Goal: Book appointment/travel/reservation

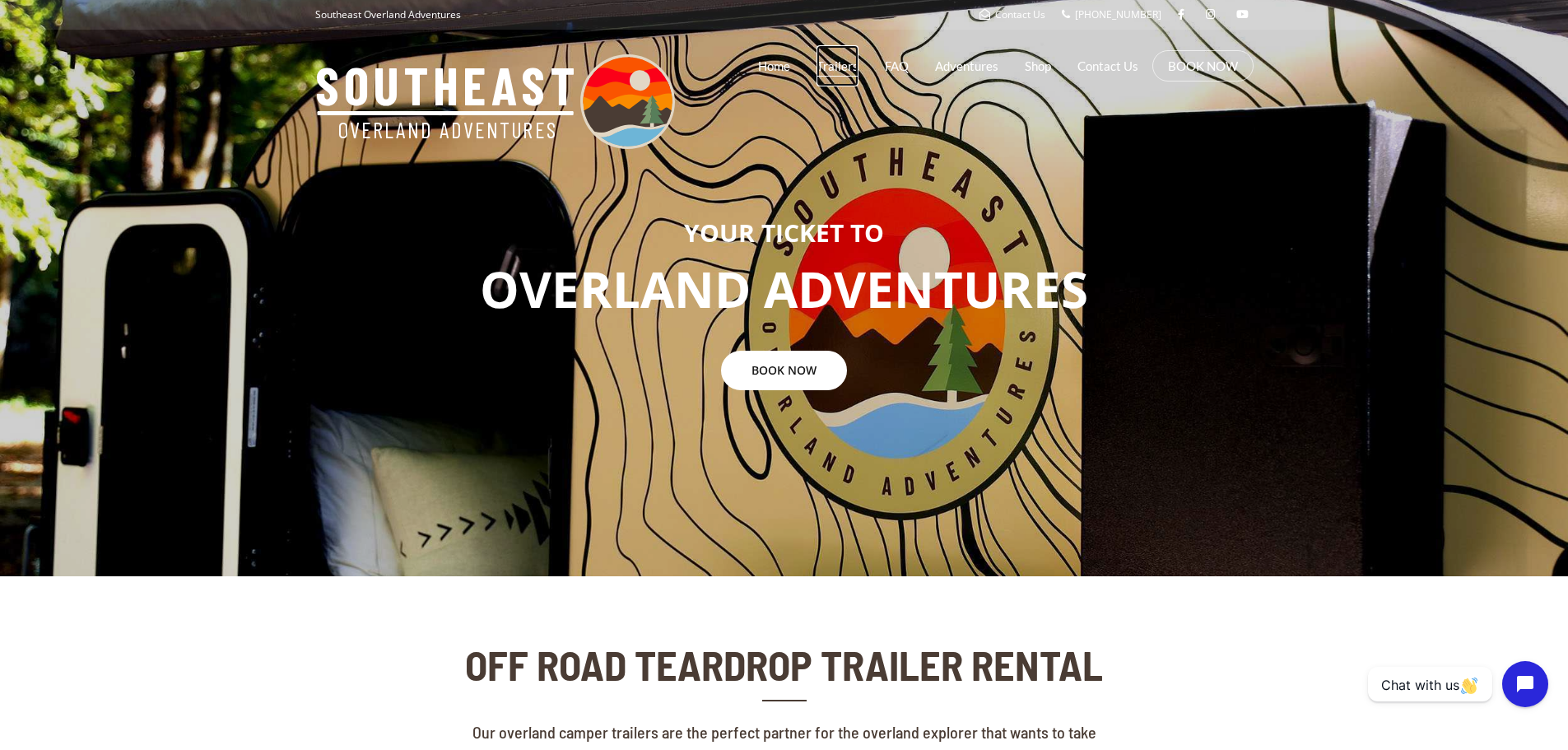
click at [826, 61] on link "Trailers" at bounding box center [838, 66] width 42 height 41
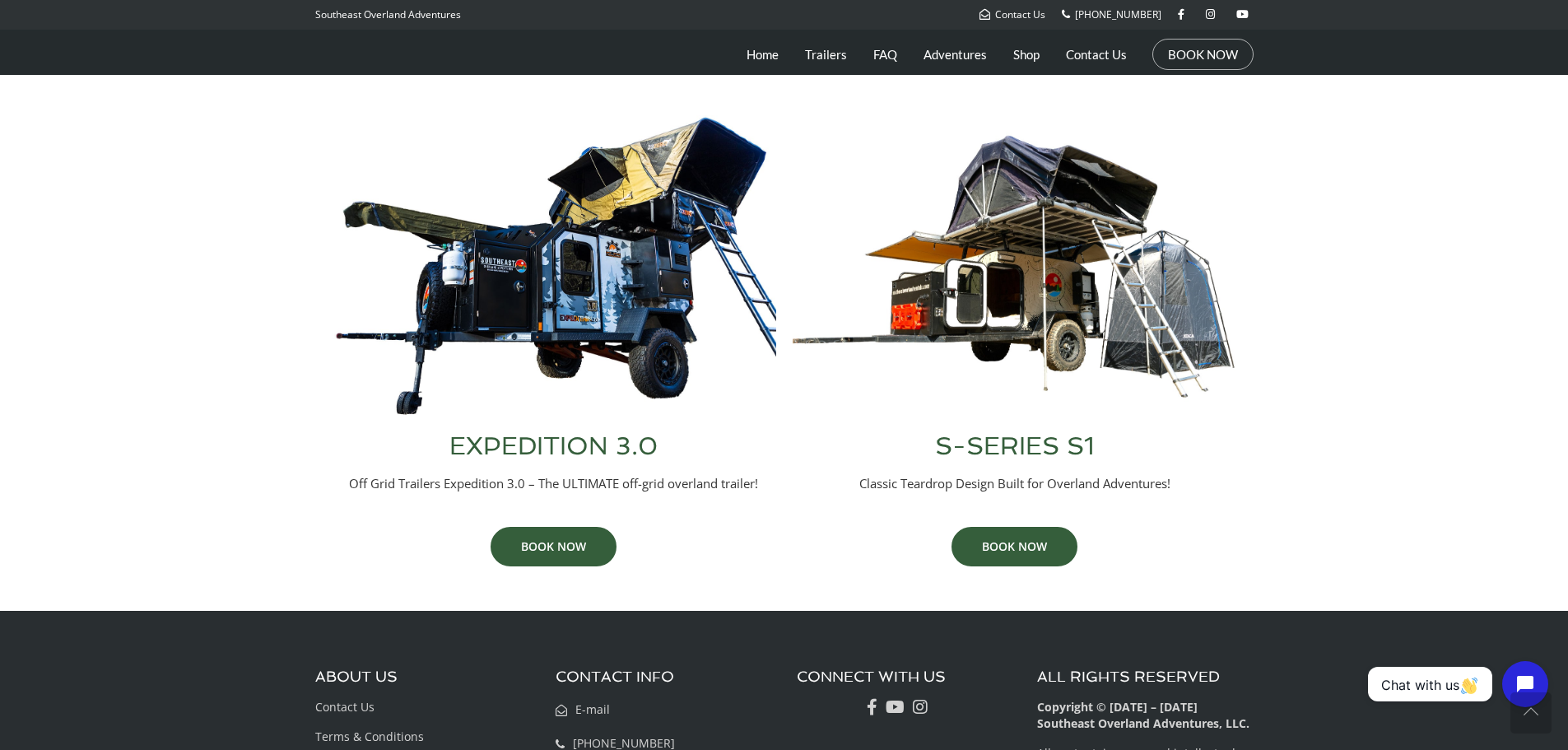
scroll to position [658, 0]
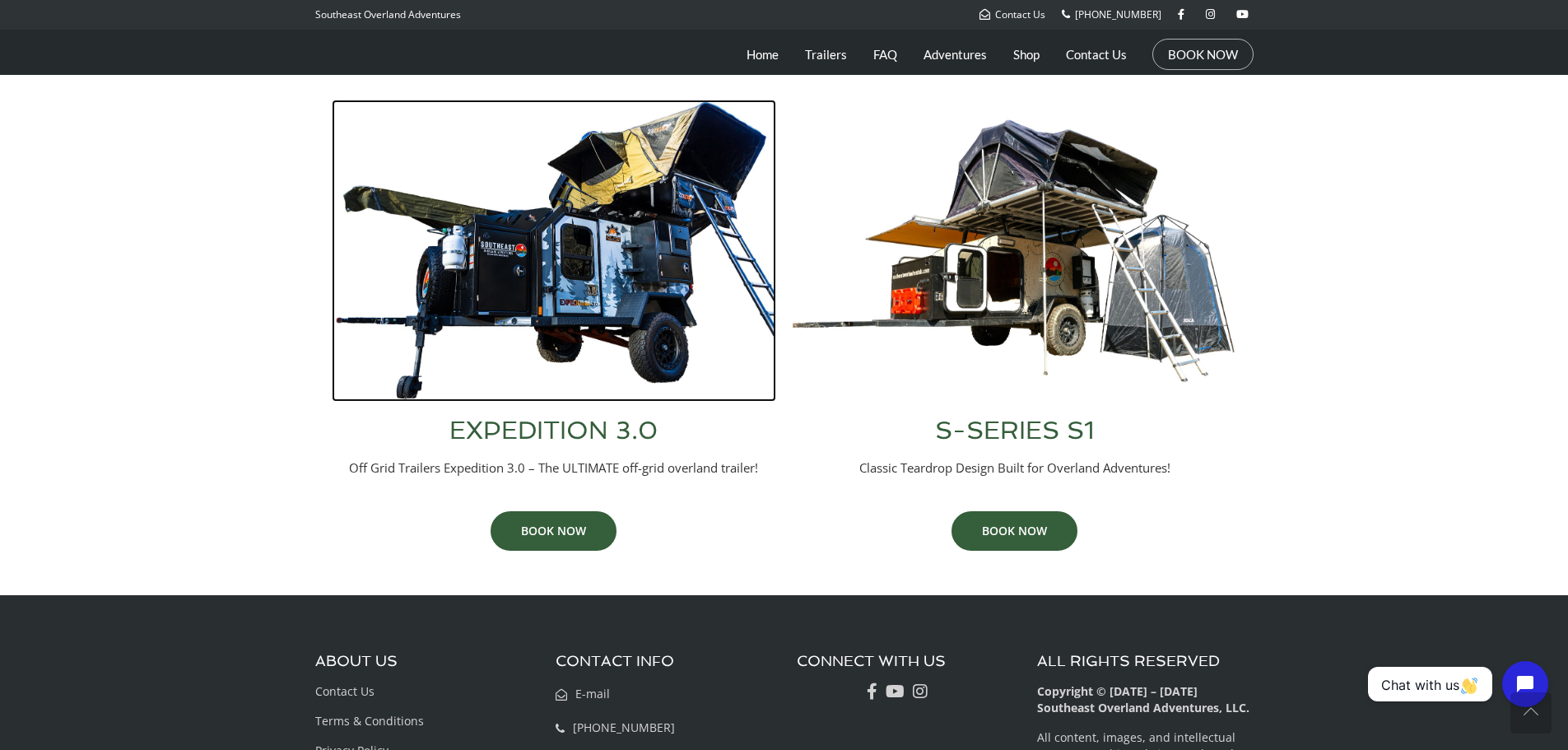
drag, startPoint x: 586, startPoint y: 332, endPoint x: 592, endPoint y: 323, distance: 10.8
click at [588, 331] on img at bounding box center [554, 251] width 444 height 302
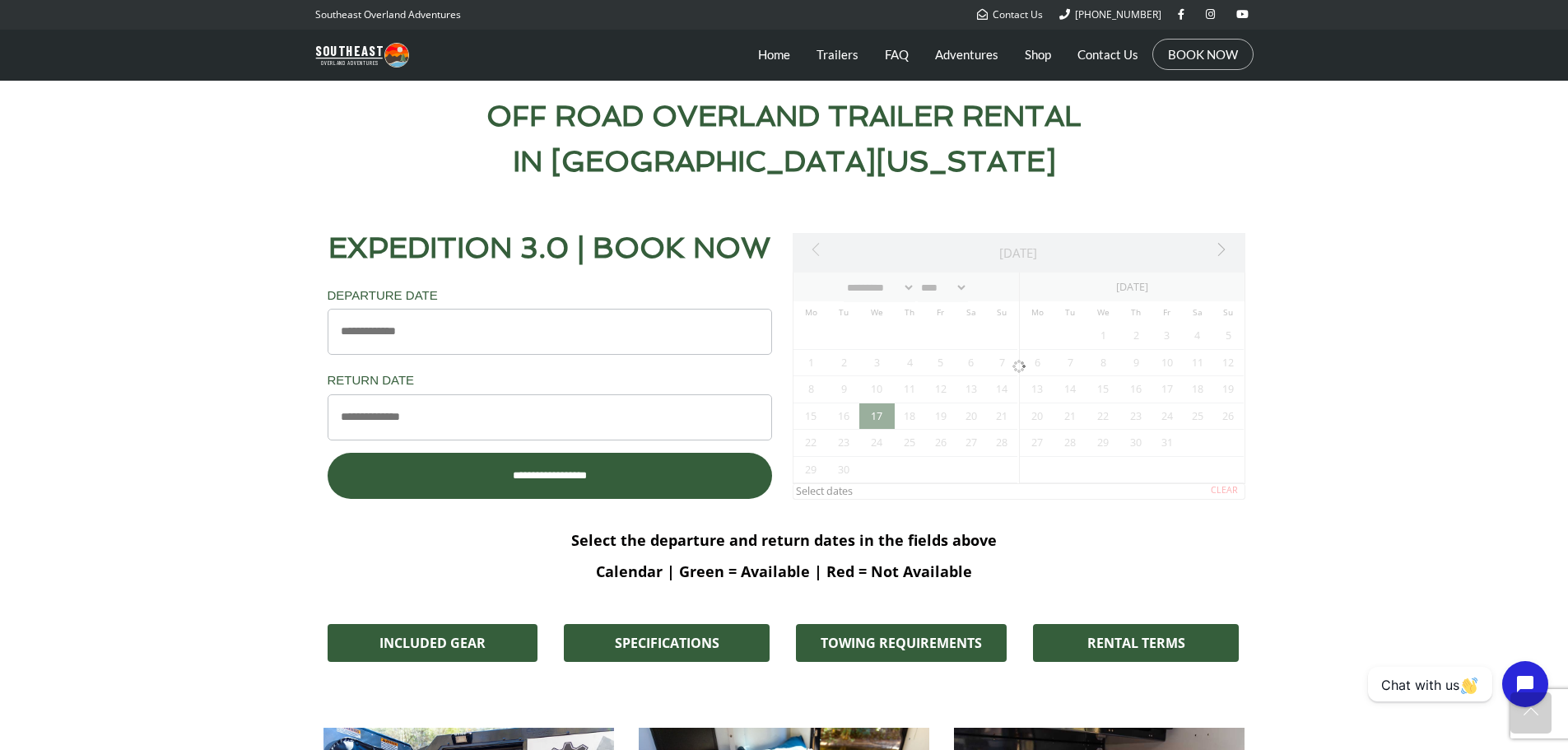
scroll to position [823, 0]
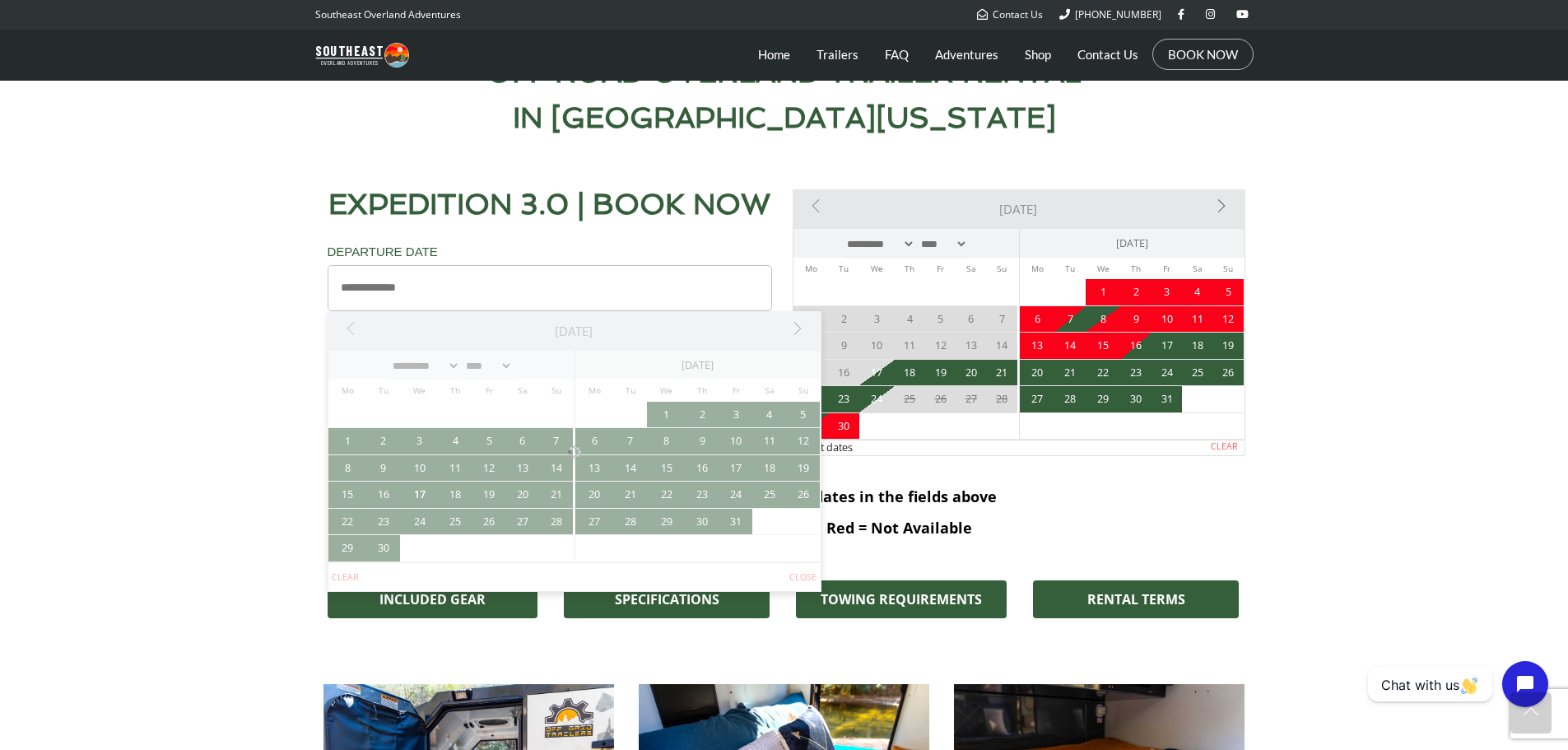
click at [589, 289] on input "Departure Date *" at bounding box center [550, 287] width 444 height 46
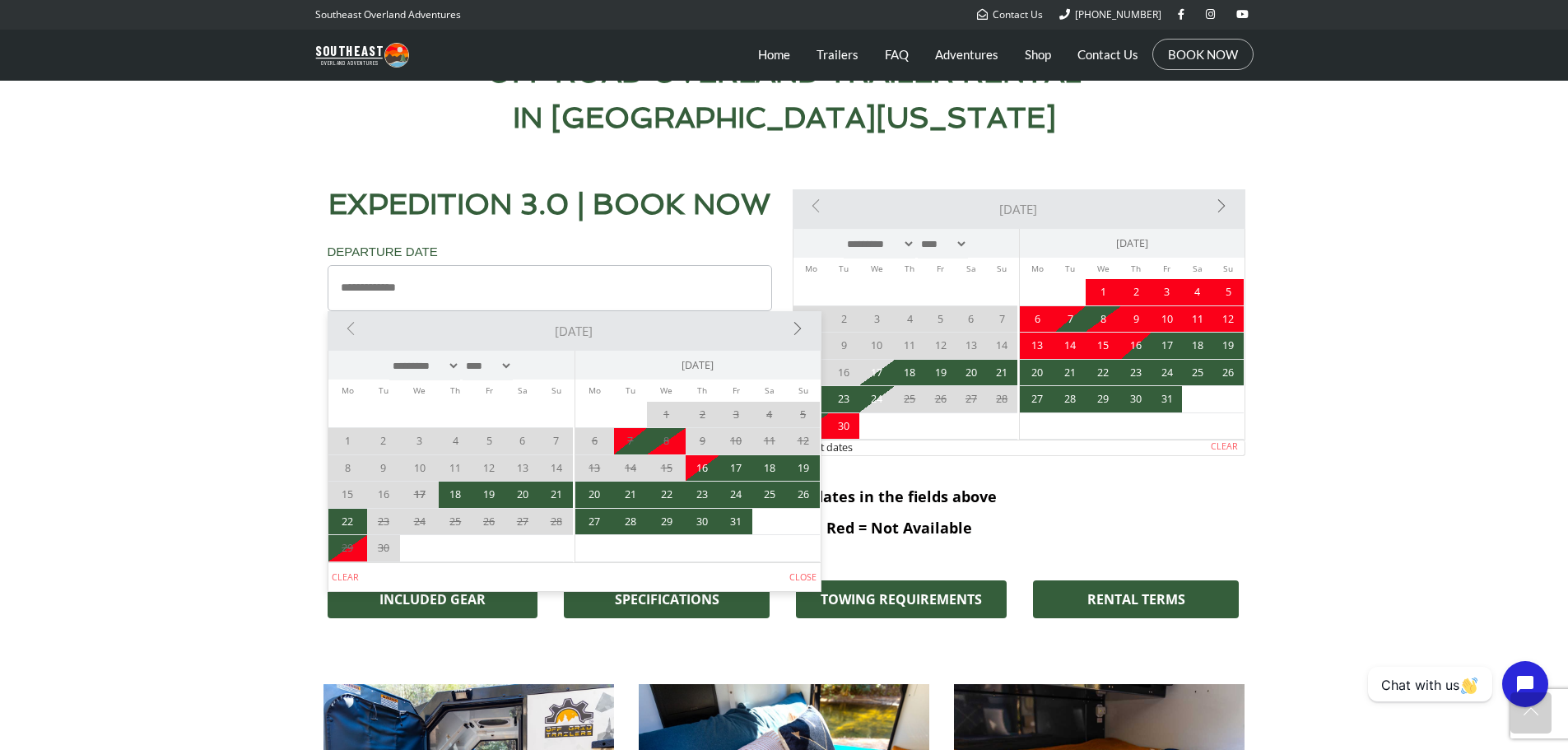
click at [215, 380] on section "**********" at bounding box center [784, 310] width 1568 height 341
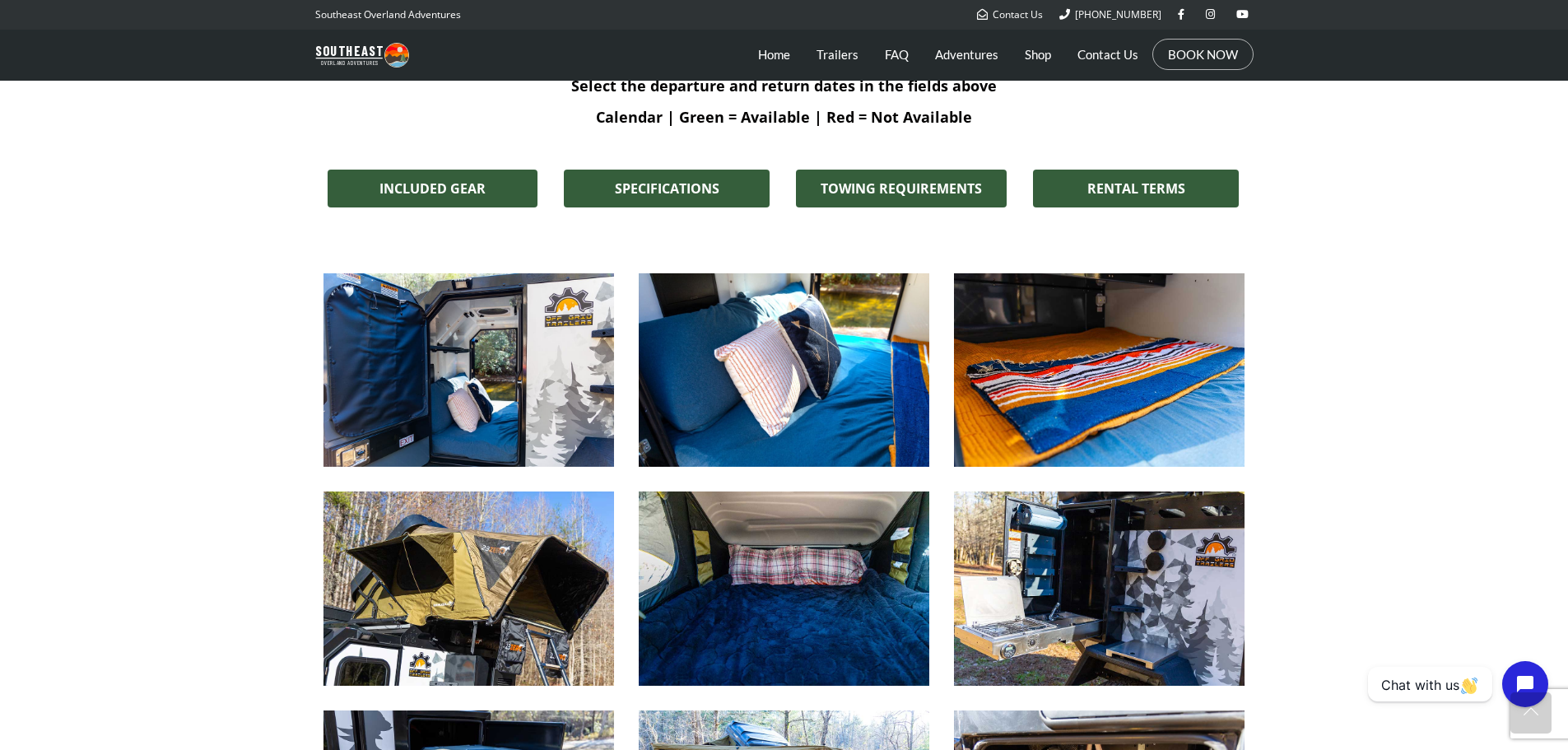
scroll to position [1235, 0]
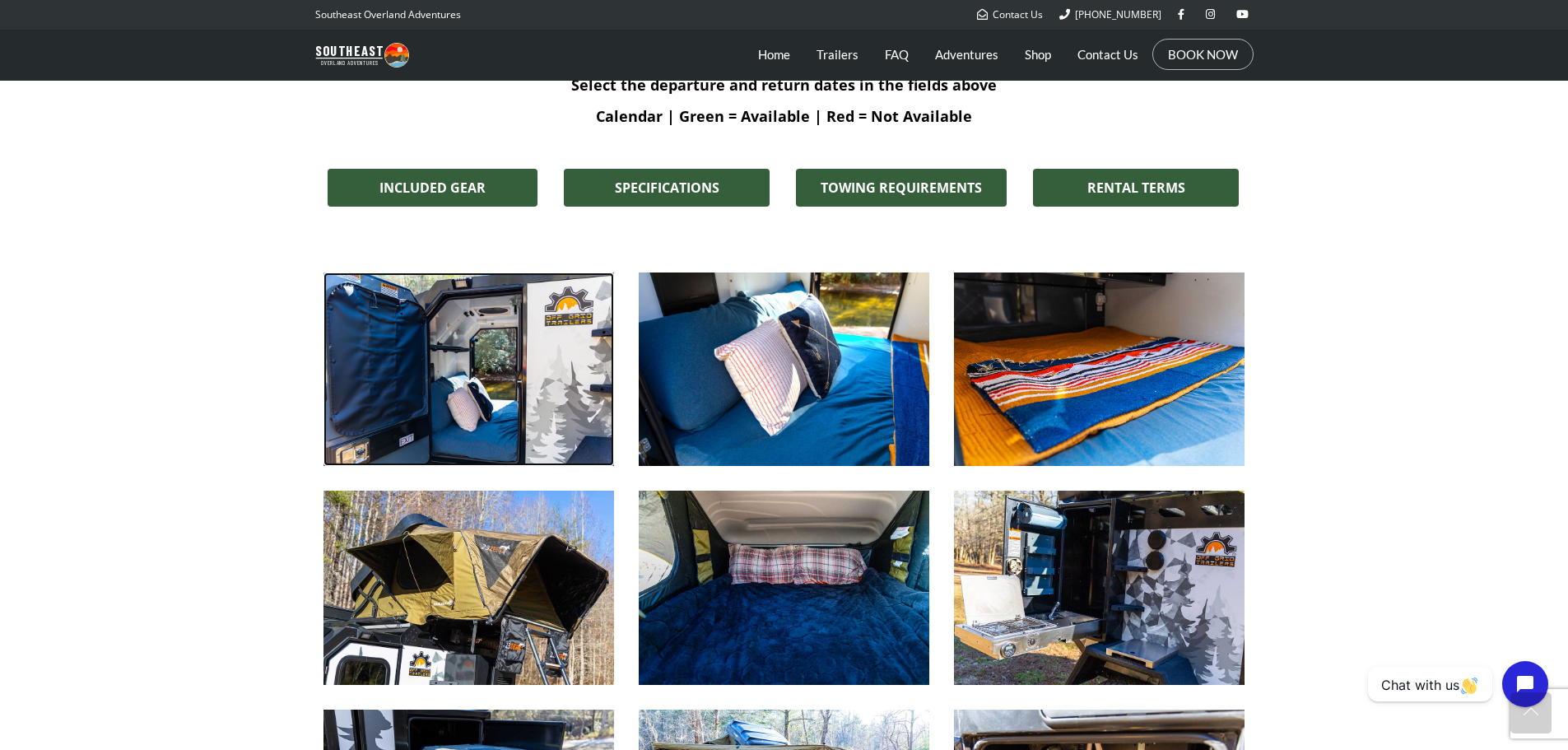
click at [455, 378] on img at bounding box center [469, 369] width 291 height 194
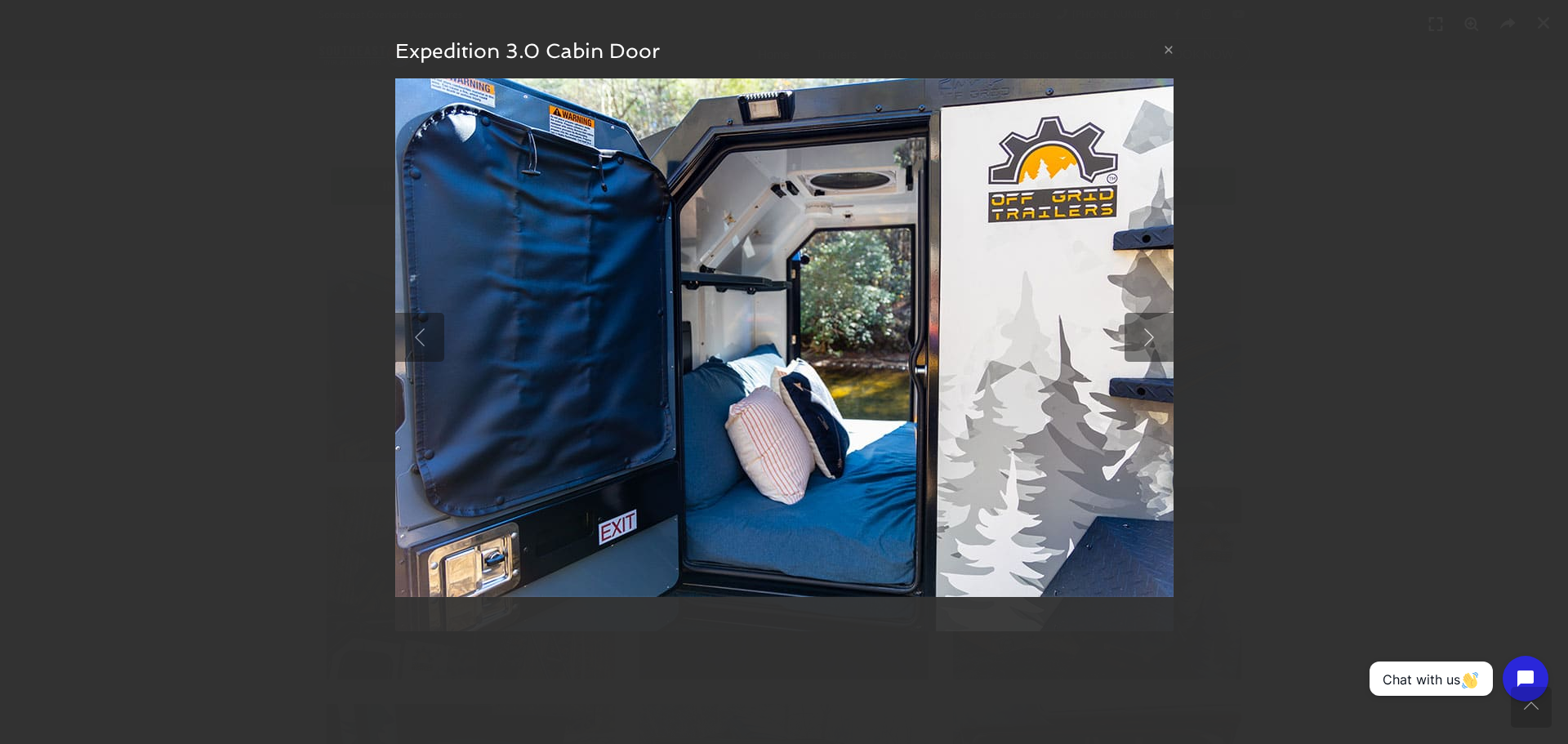
click at [1379, 412] on div "× Expedition 3.0 Cabin Door null" at bounding box center [784, 372] width 1568 height 744
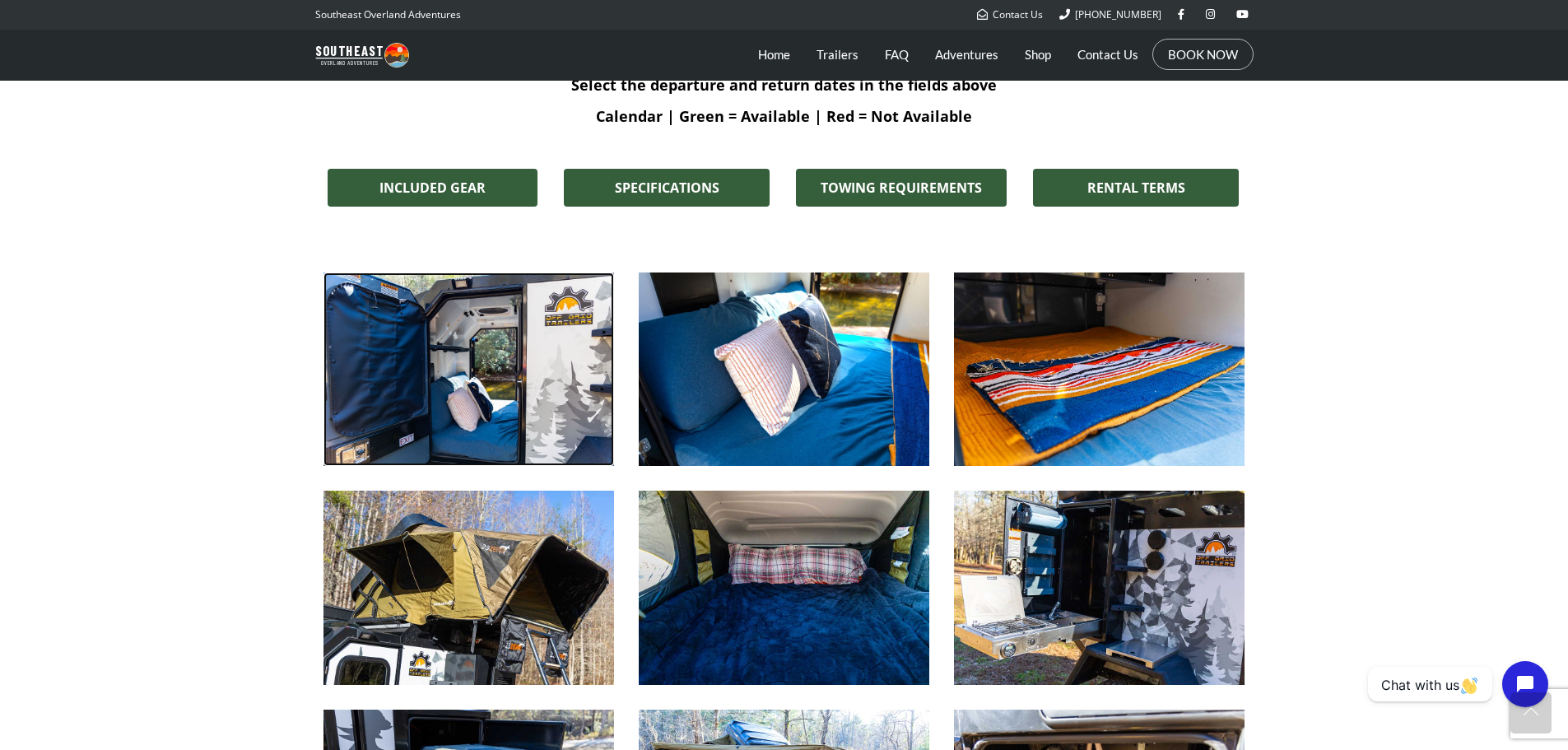
click at [515, 408] on img at bounding box center [469, 369] width 291 height 194
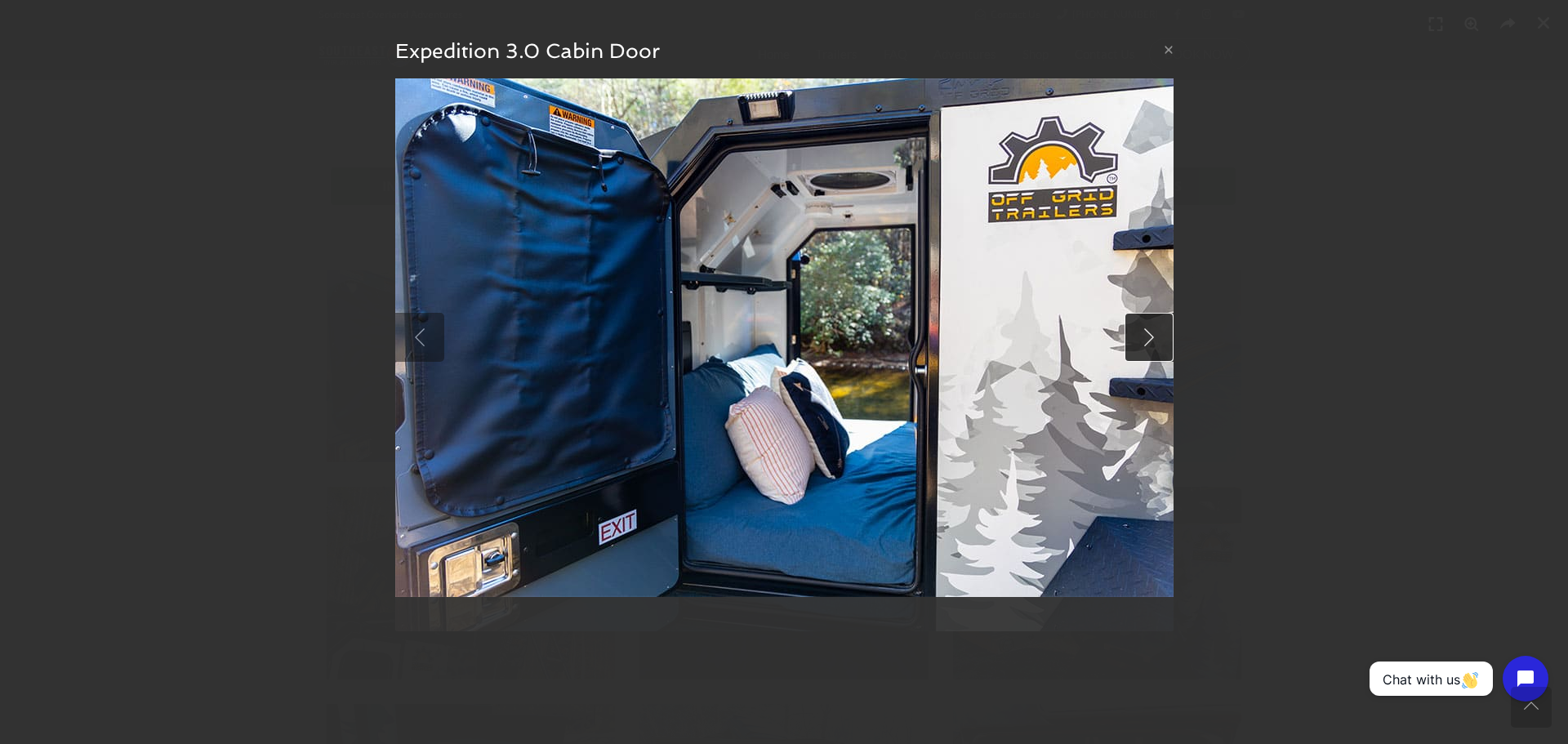
click at [1151, 342] on link at bounding box center [1149, 337] width 49 height 49
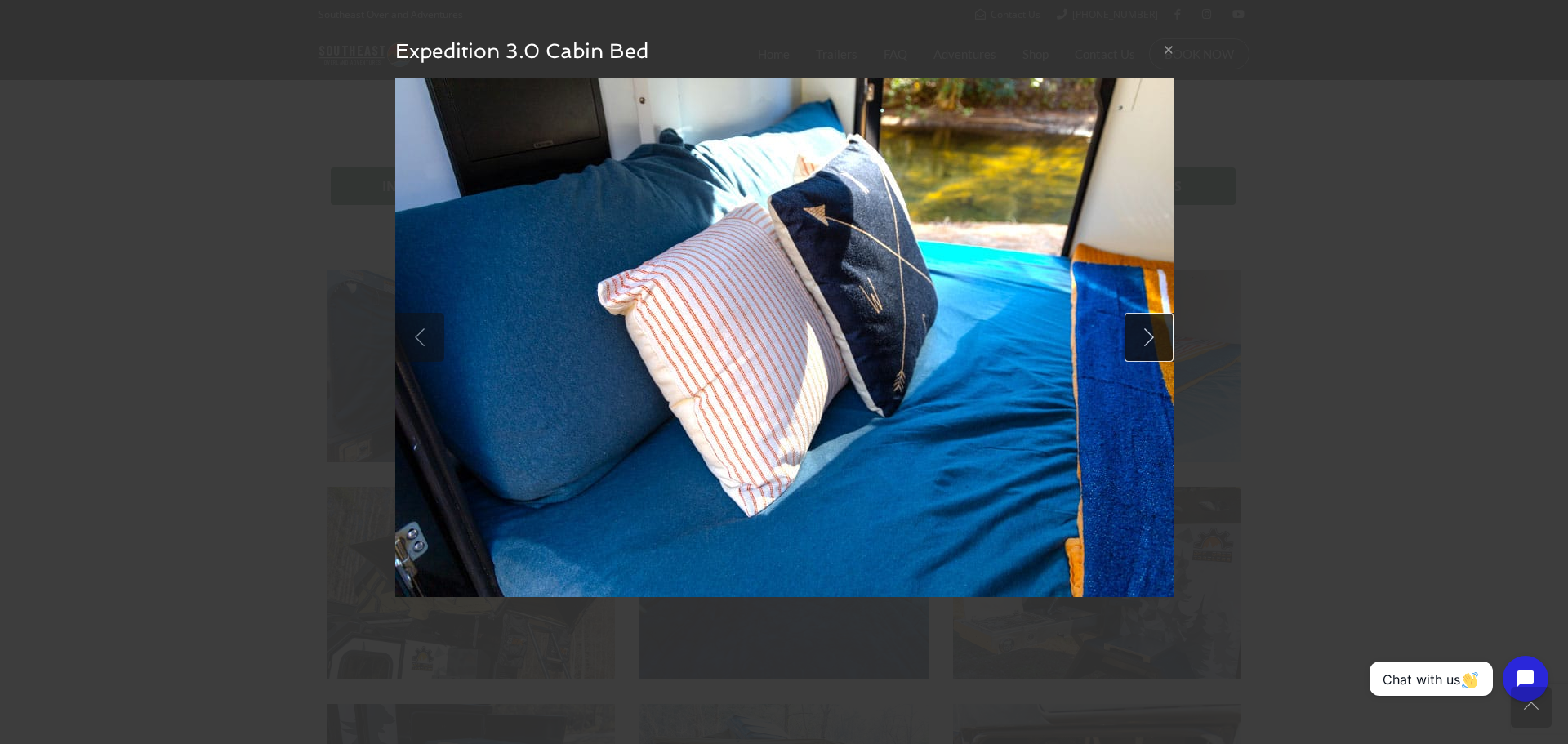
click at [1151, 342] on link at bounding box center [1149, 337] width 49 height 49
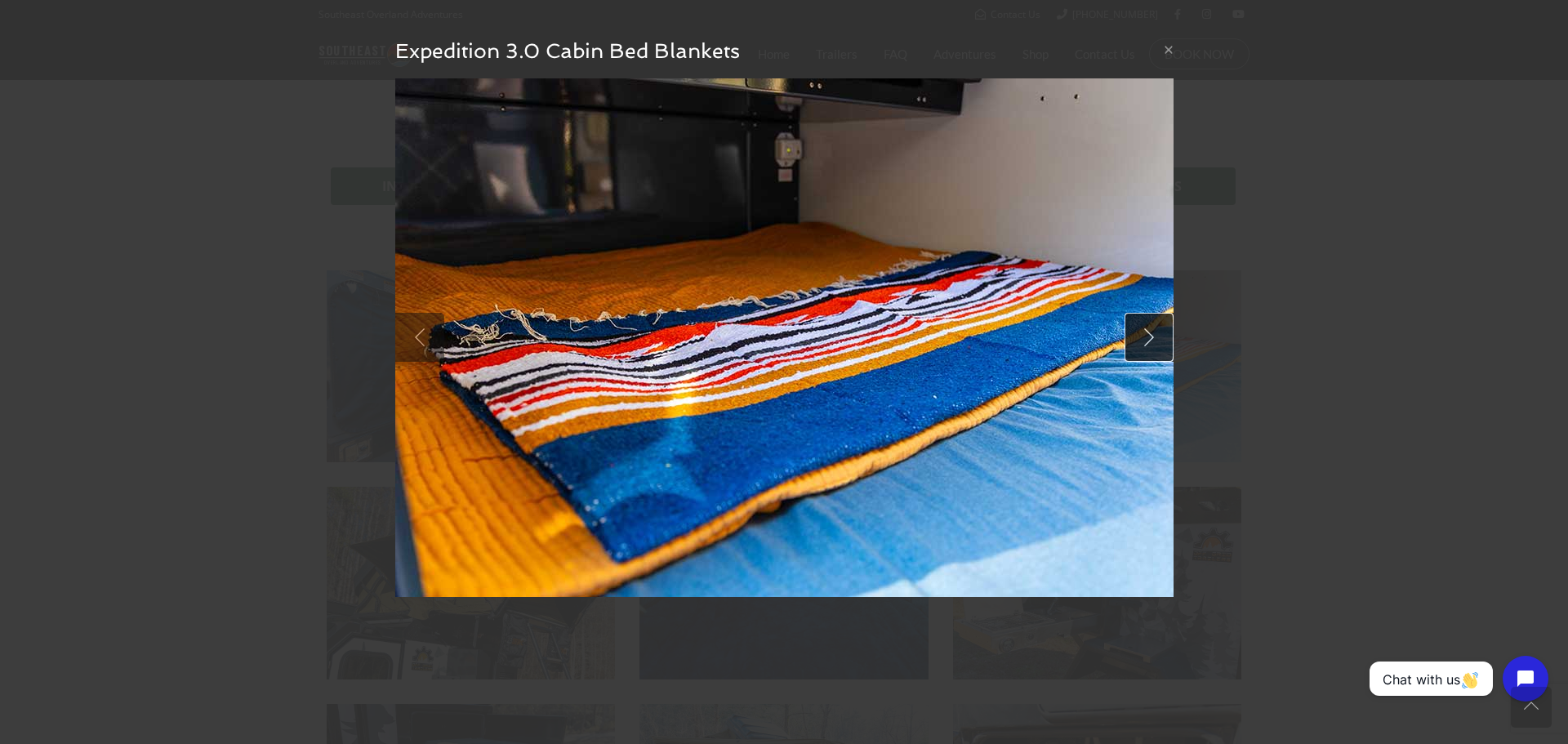
click at [1151, 342] on link at bounding box center [1149, 337] width 49 height 49
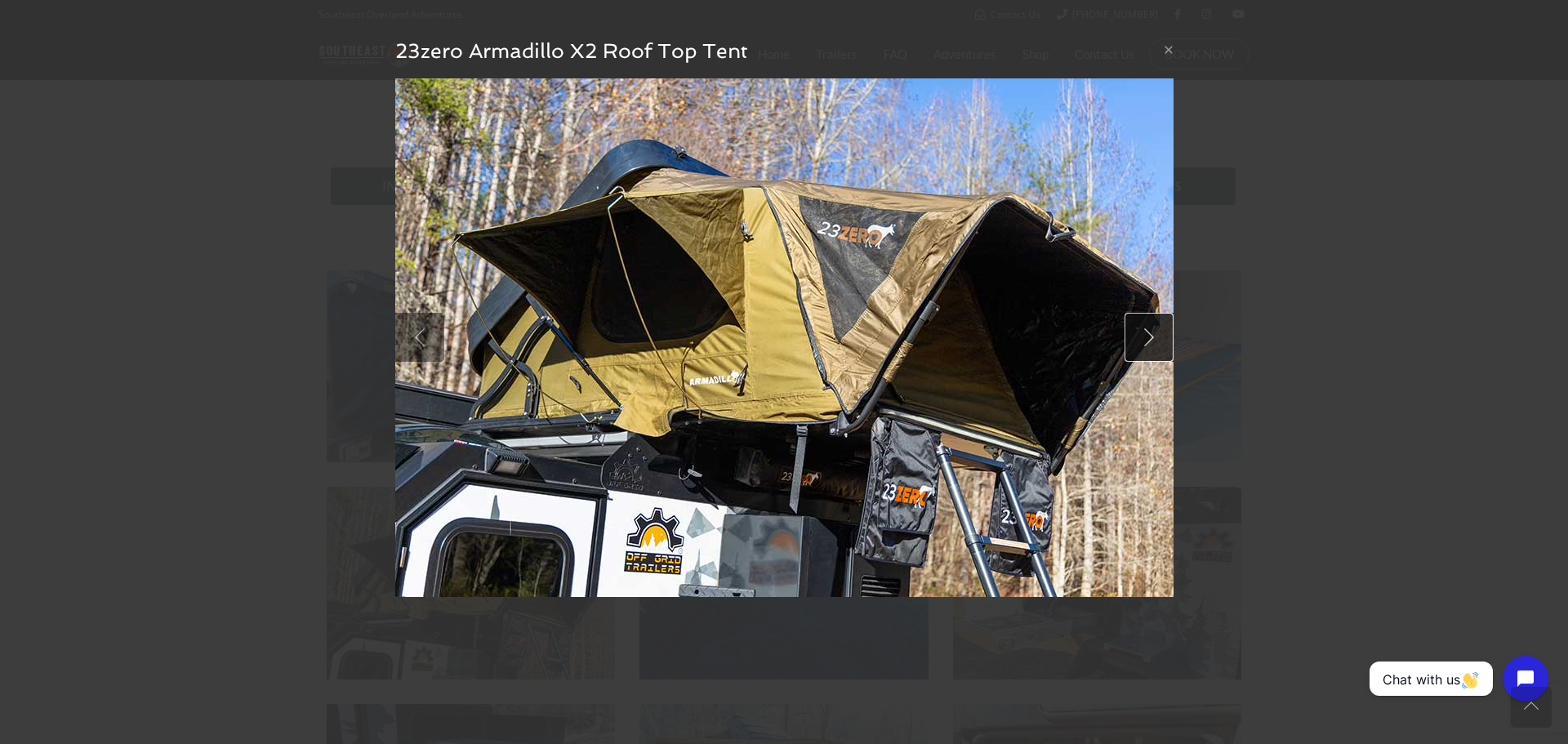
click at [1151, 342] on link at bounding box center [1149, 337] width 49 height 49
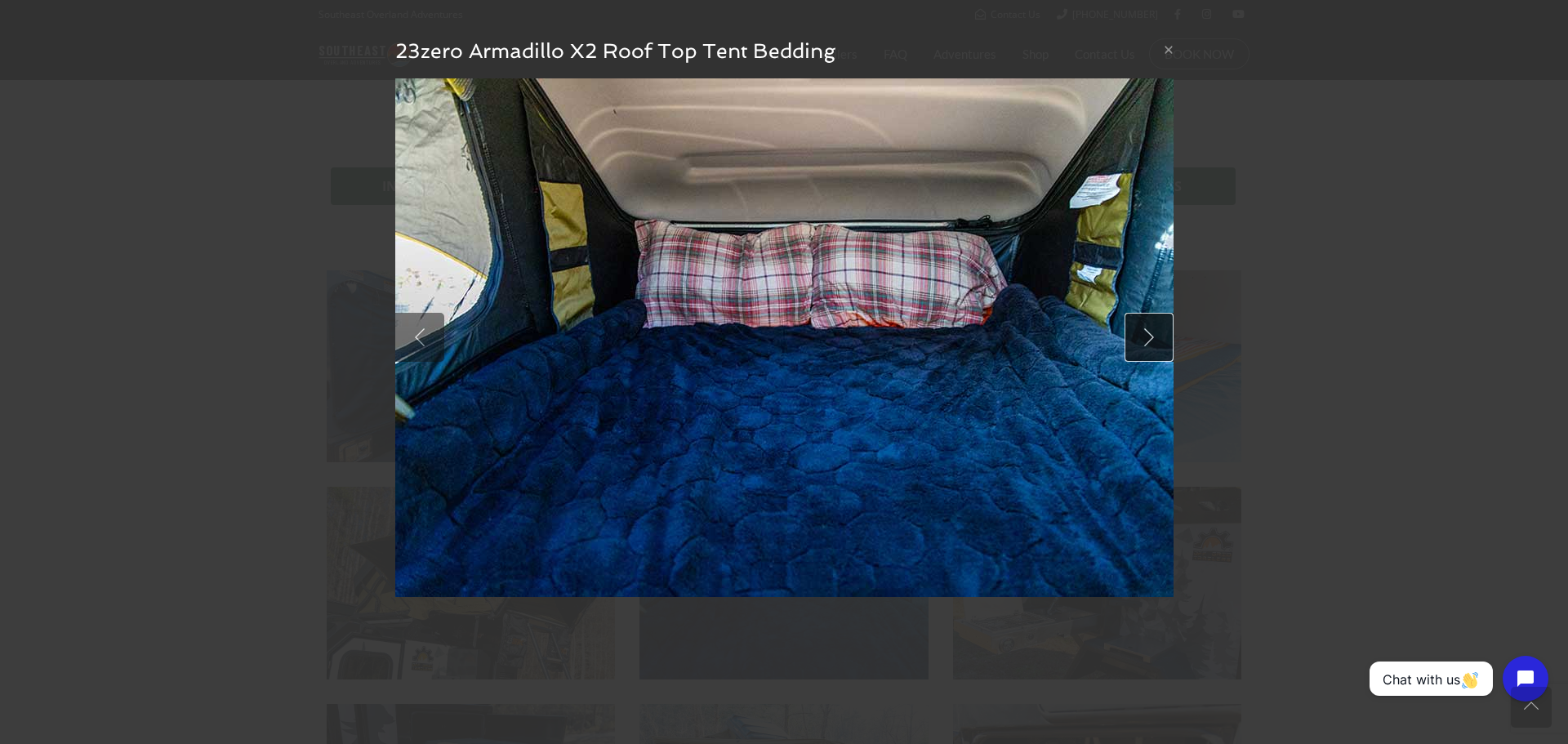
click at [1151, 342] on link at bounding box center [1149, 337] width 49 height 49
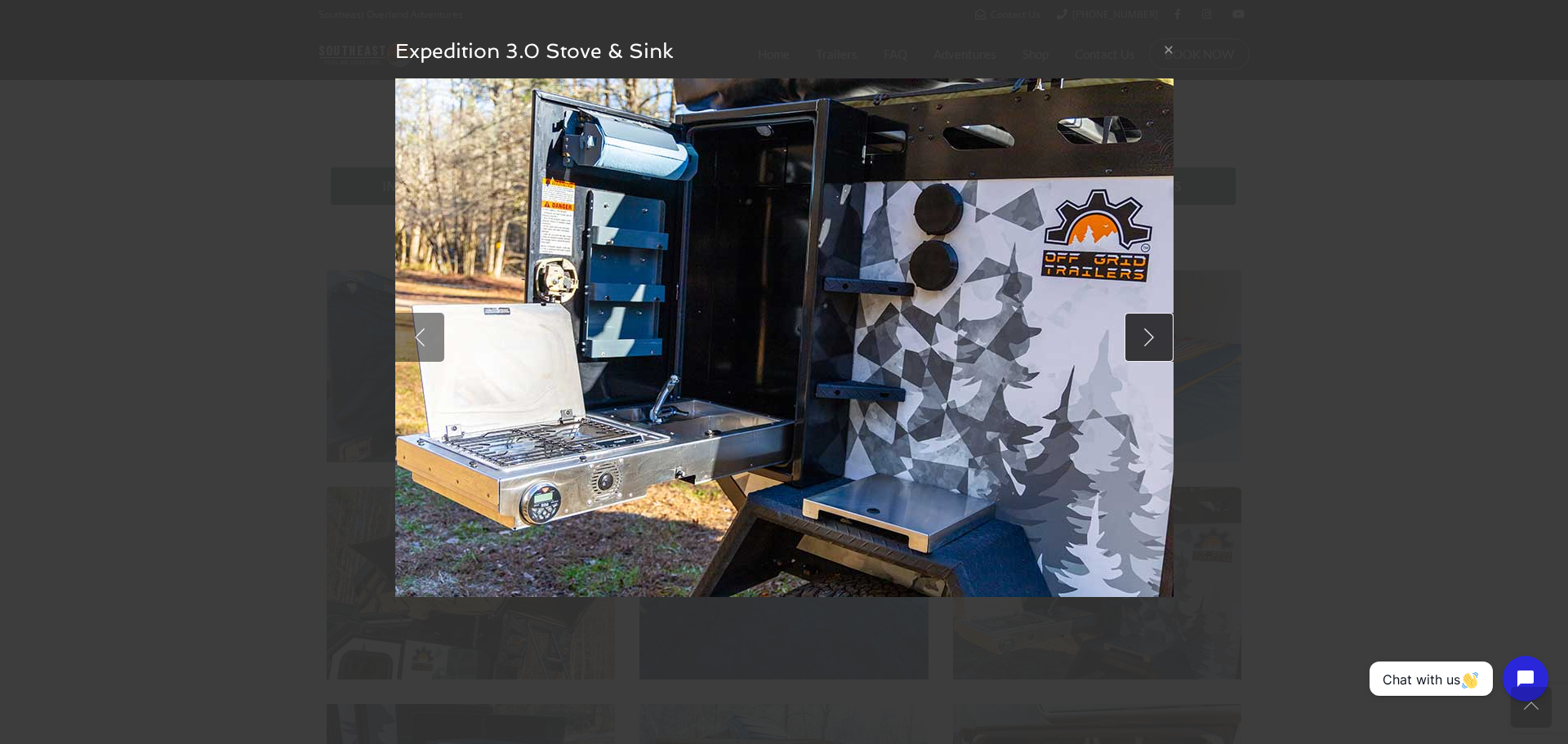
click at [1151, 342] on link at bounding box center [1149, 337] width 49 height 49
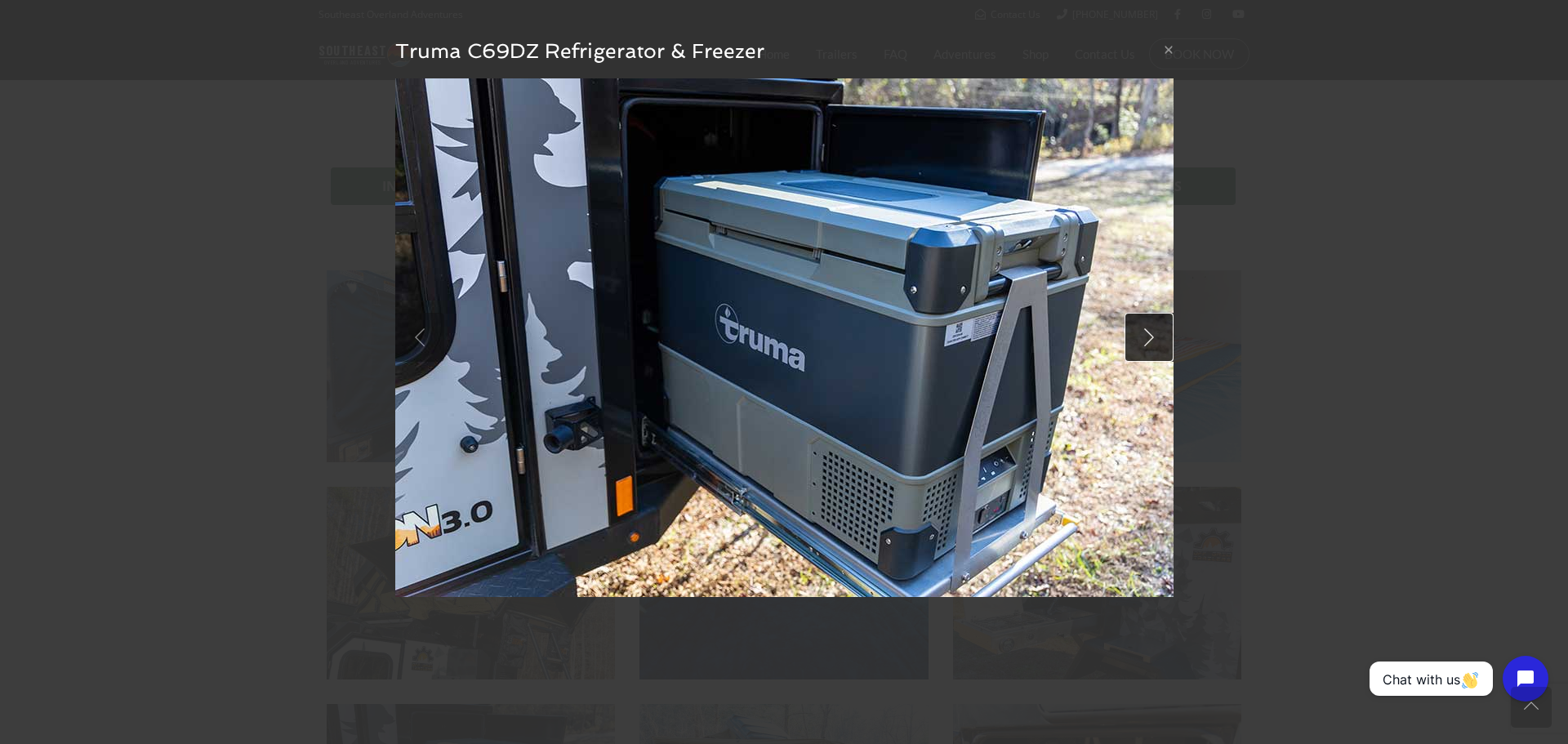
click at [1151, 342] on link at bounding box center [1149, 337] width 49 height 49
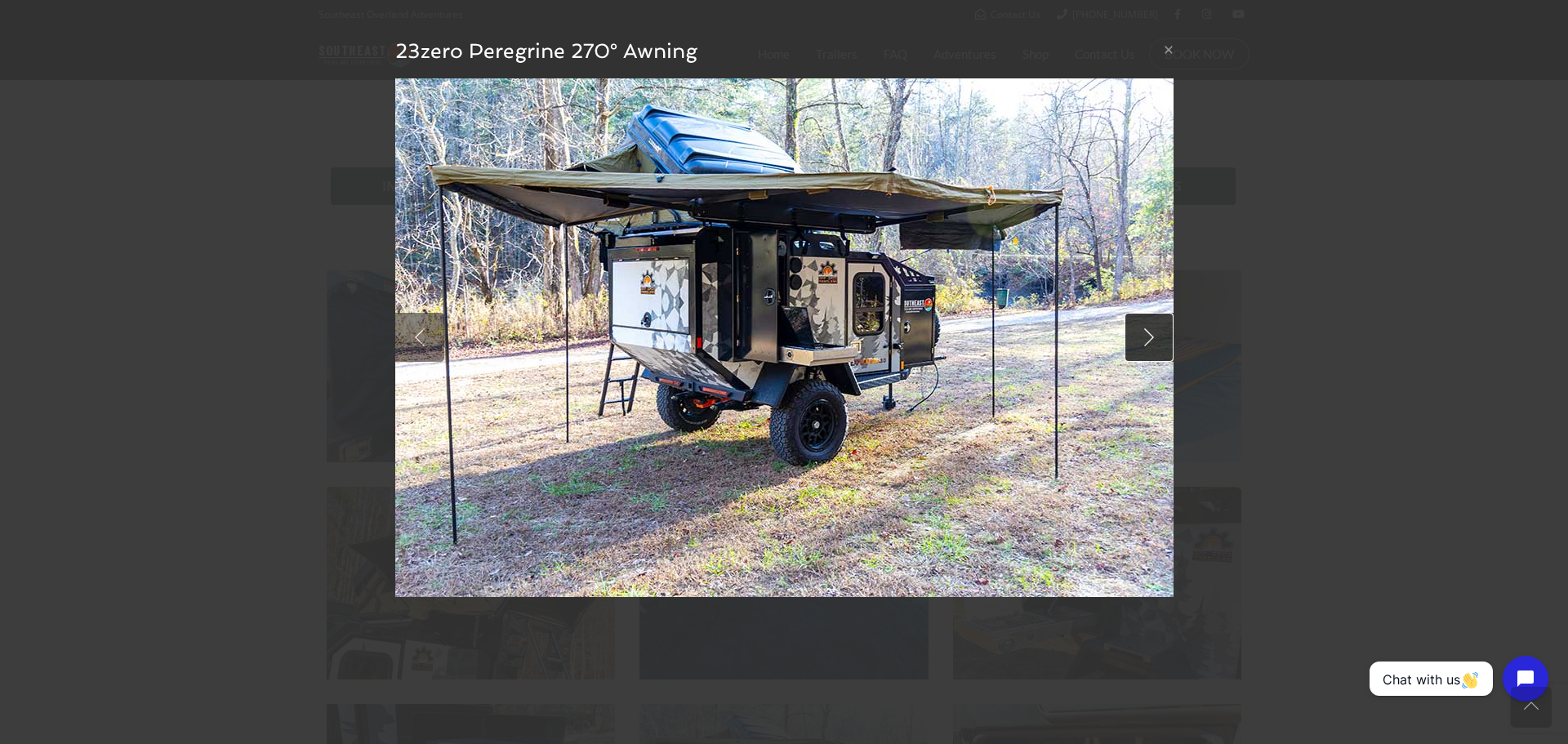
click at [1151, 342] on link at bounding box center [1149, 337] width 49 height 49
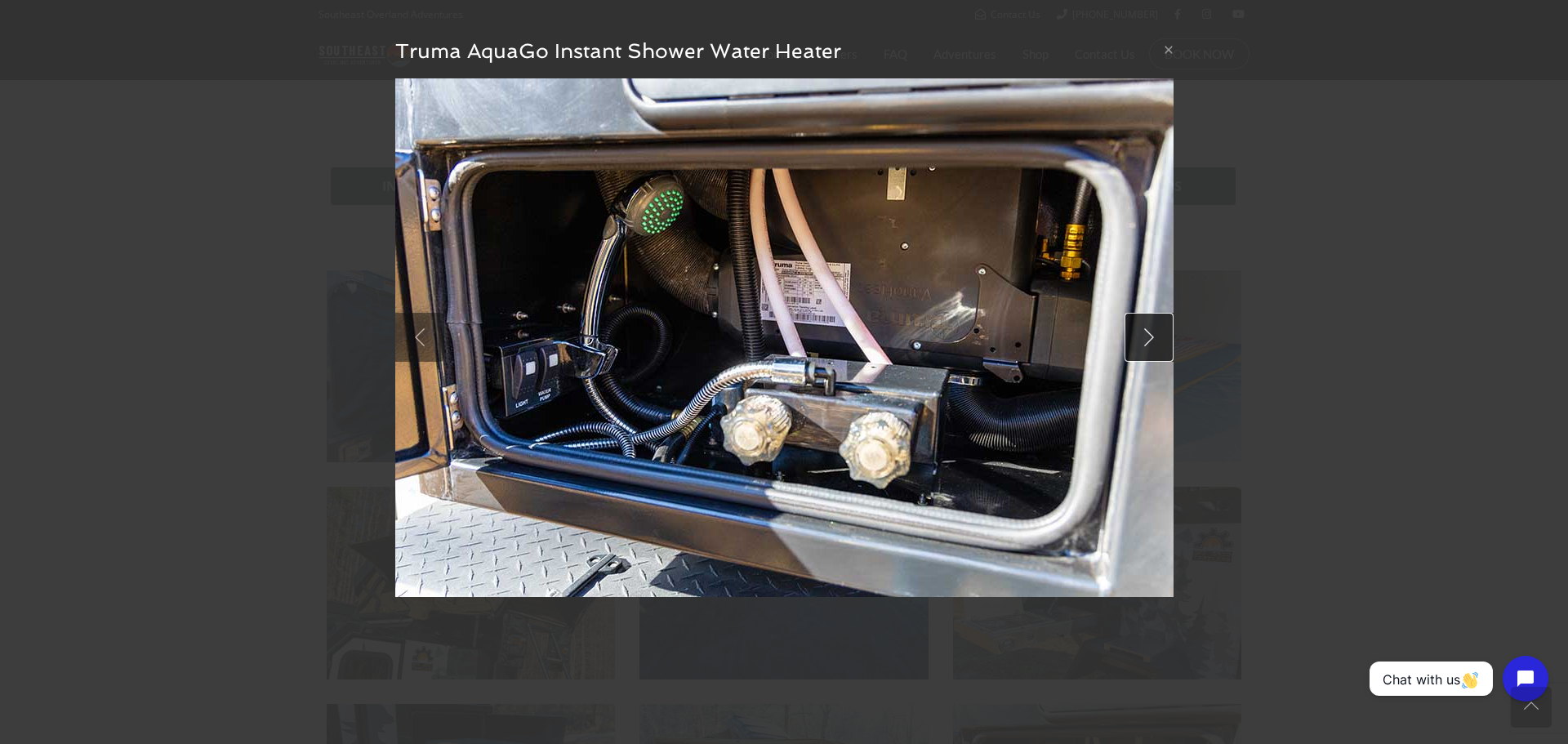
click at [1151, 342] on link at bounding box center [1149, 337] width 49 height 49
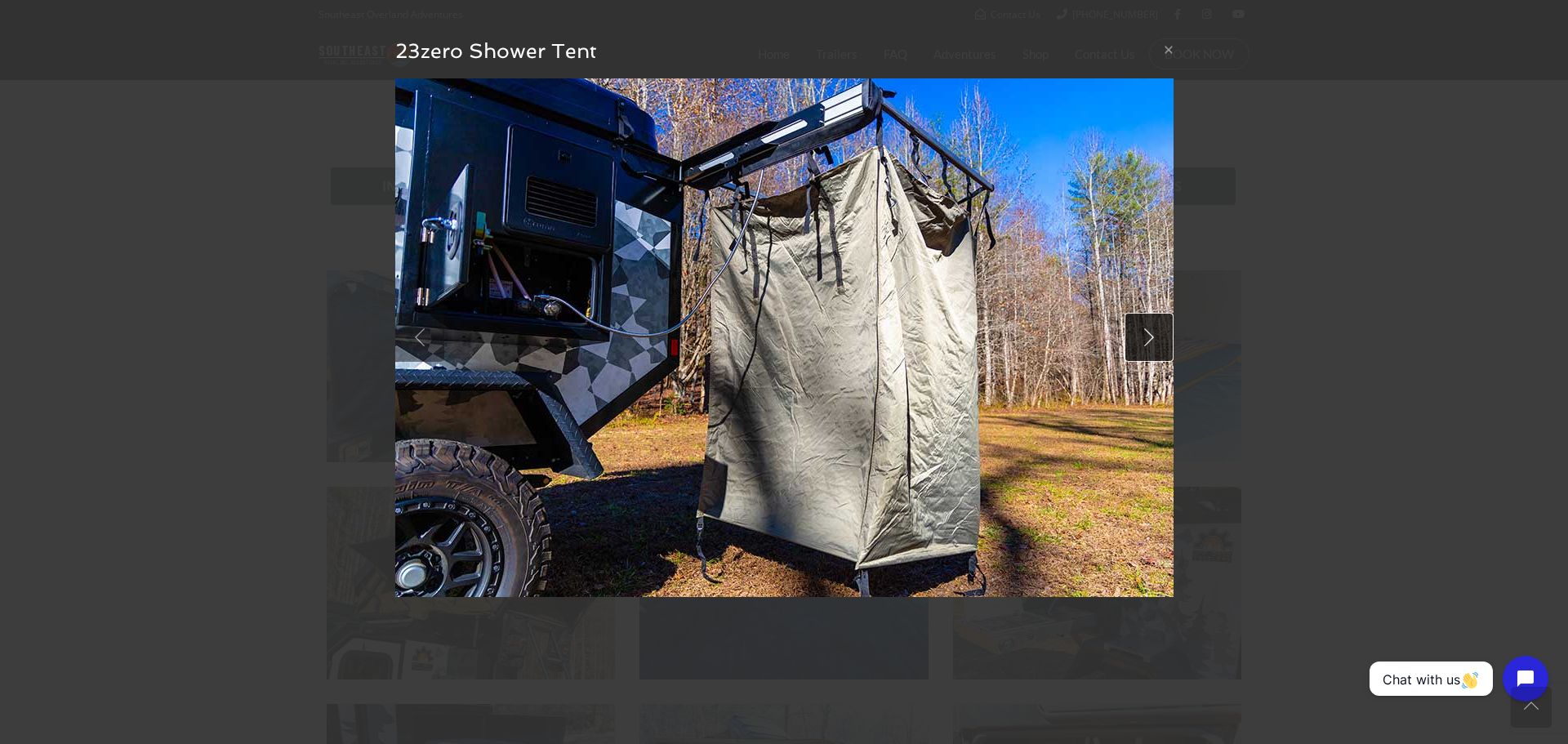
click at [1151, 342] on link at bounding box center [1149, 337] width 49 height 49
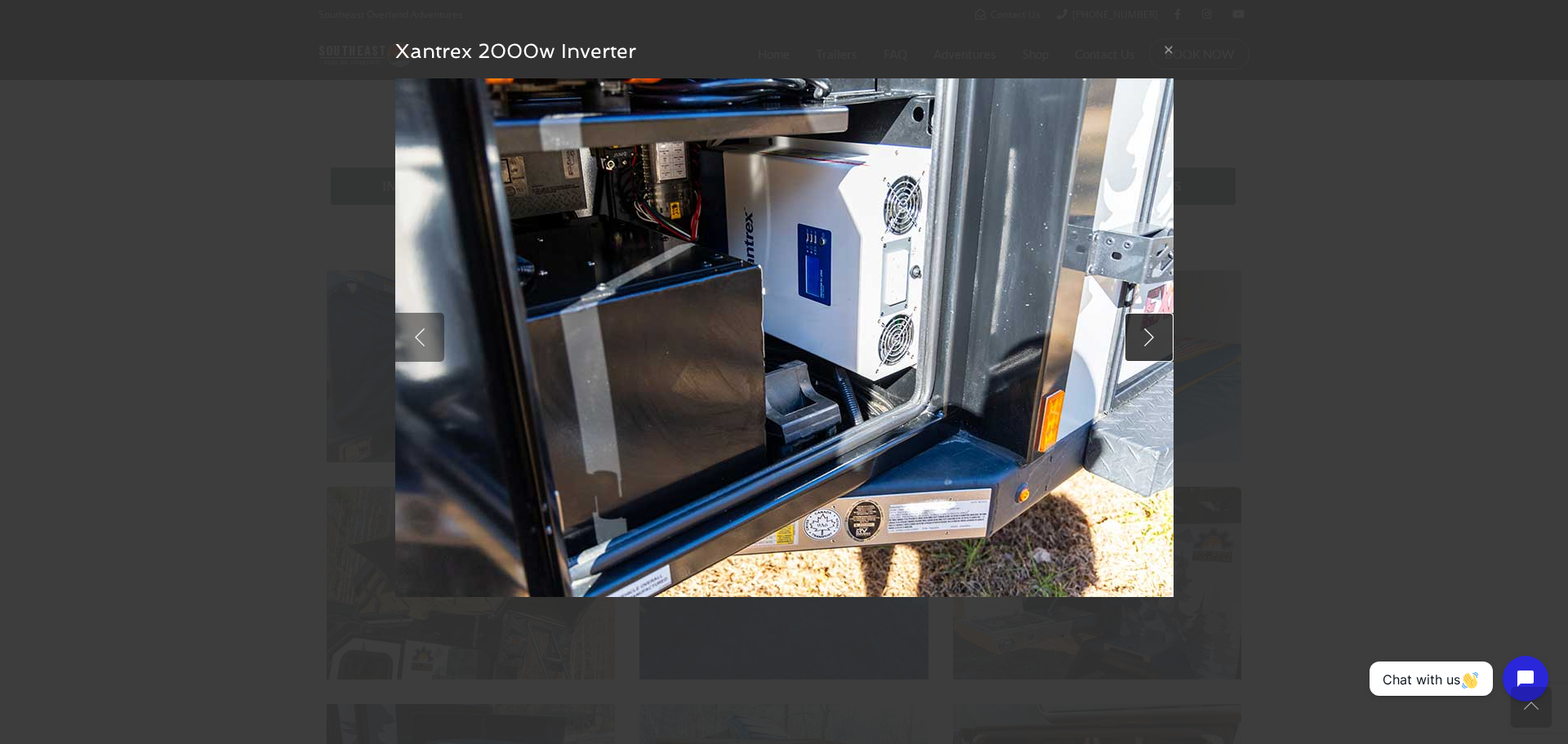
click at [1151, 342] on link at bounding box center [1149, 337] width 49 height 49
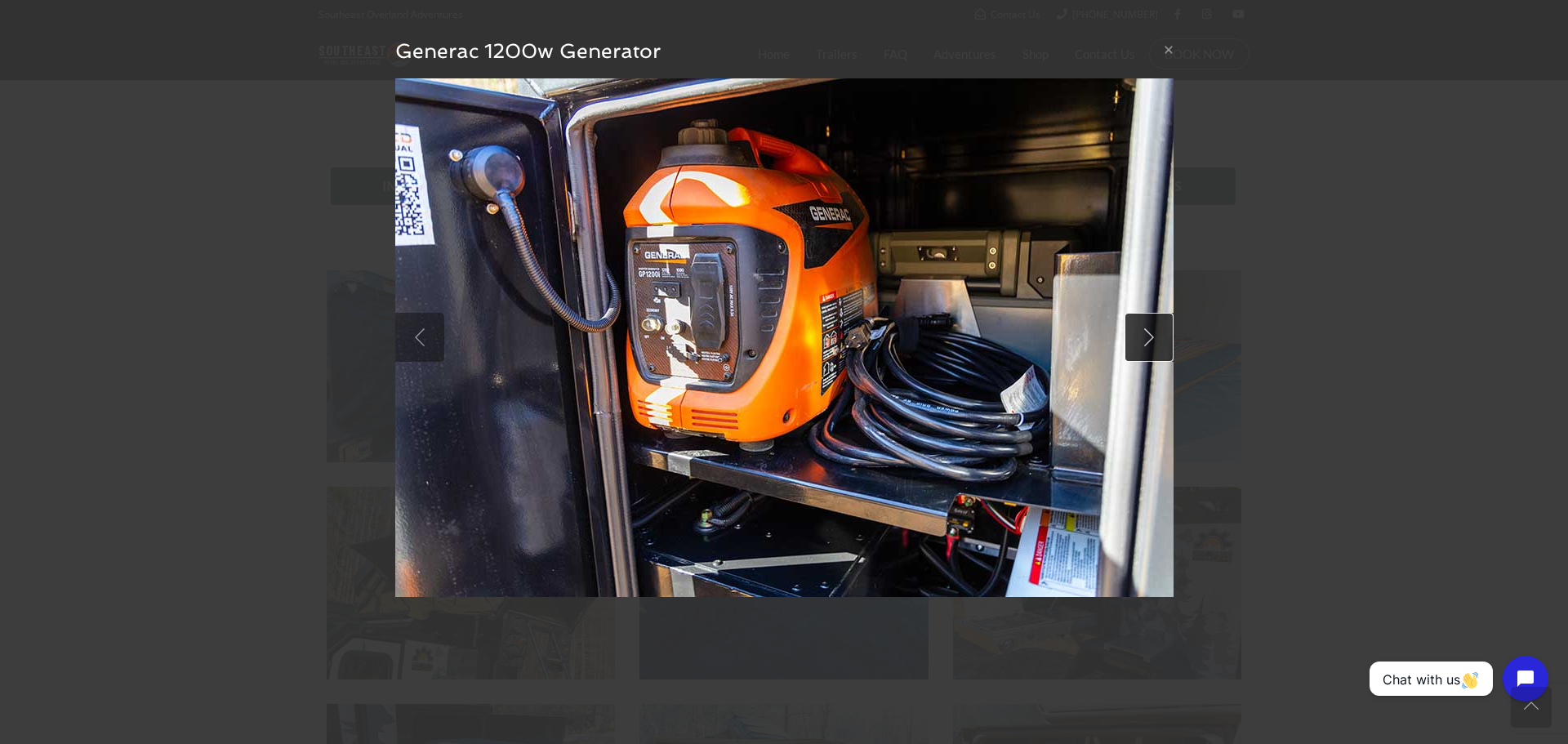
click at [1151, 342] on link at bounding box center [1149, 337] width 49 height 49
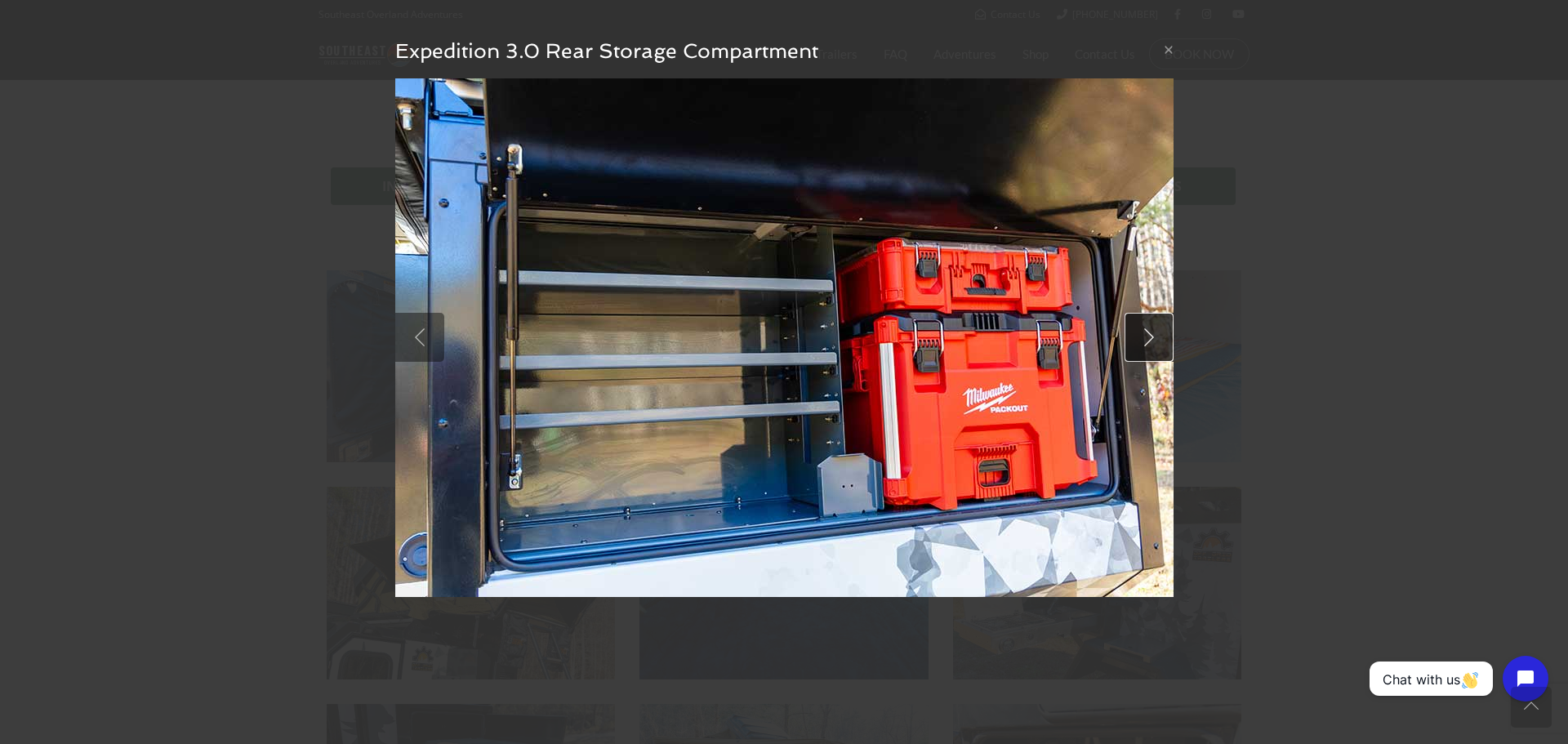
click at [1151, 342] on link at bounding box center [1149, 337] width 49 height 49
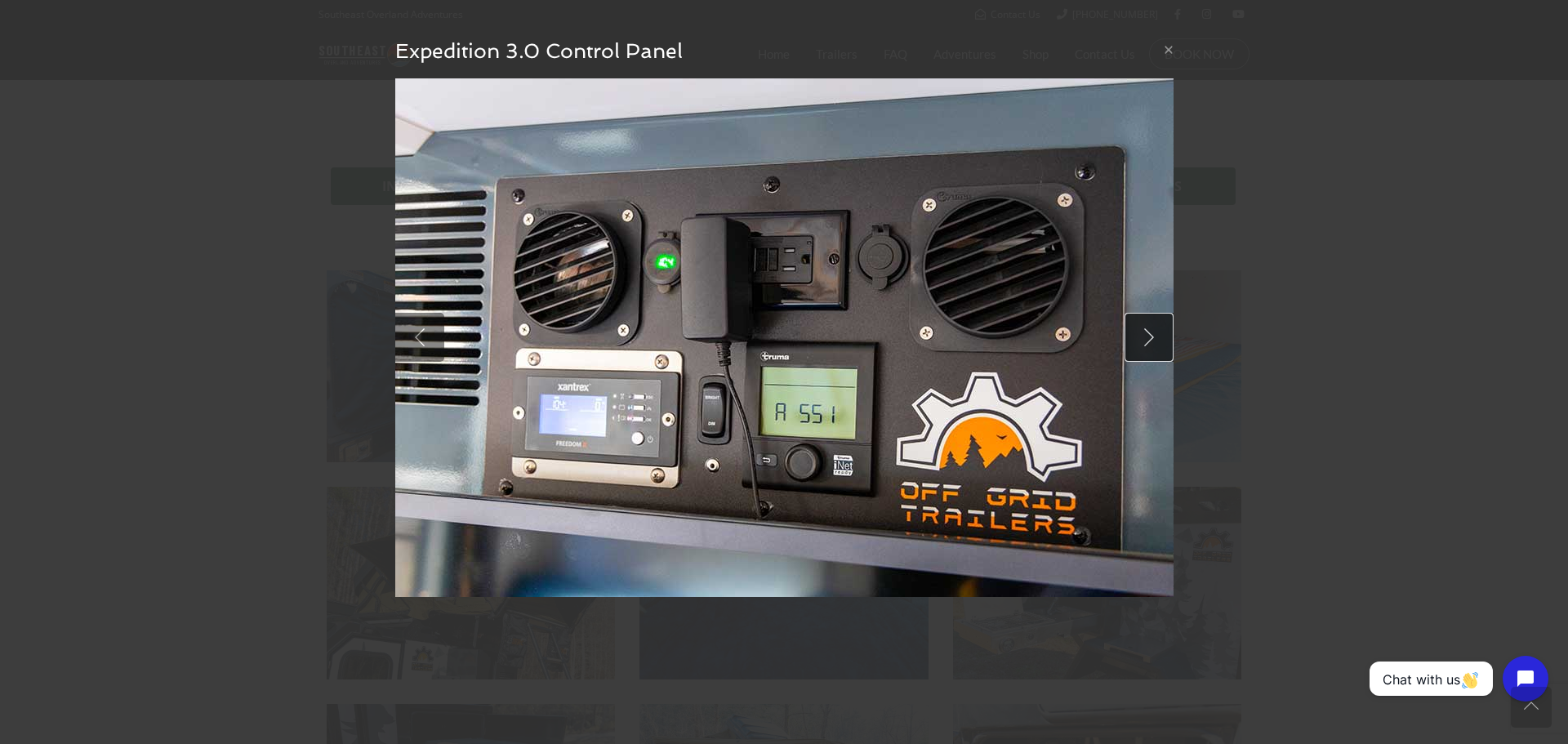
click at [1151, 342] on link at bounding box center [1149, 337] width 49 height 49
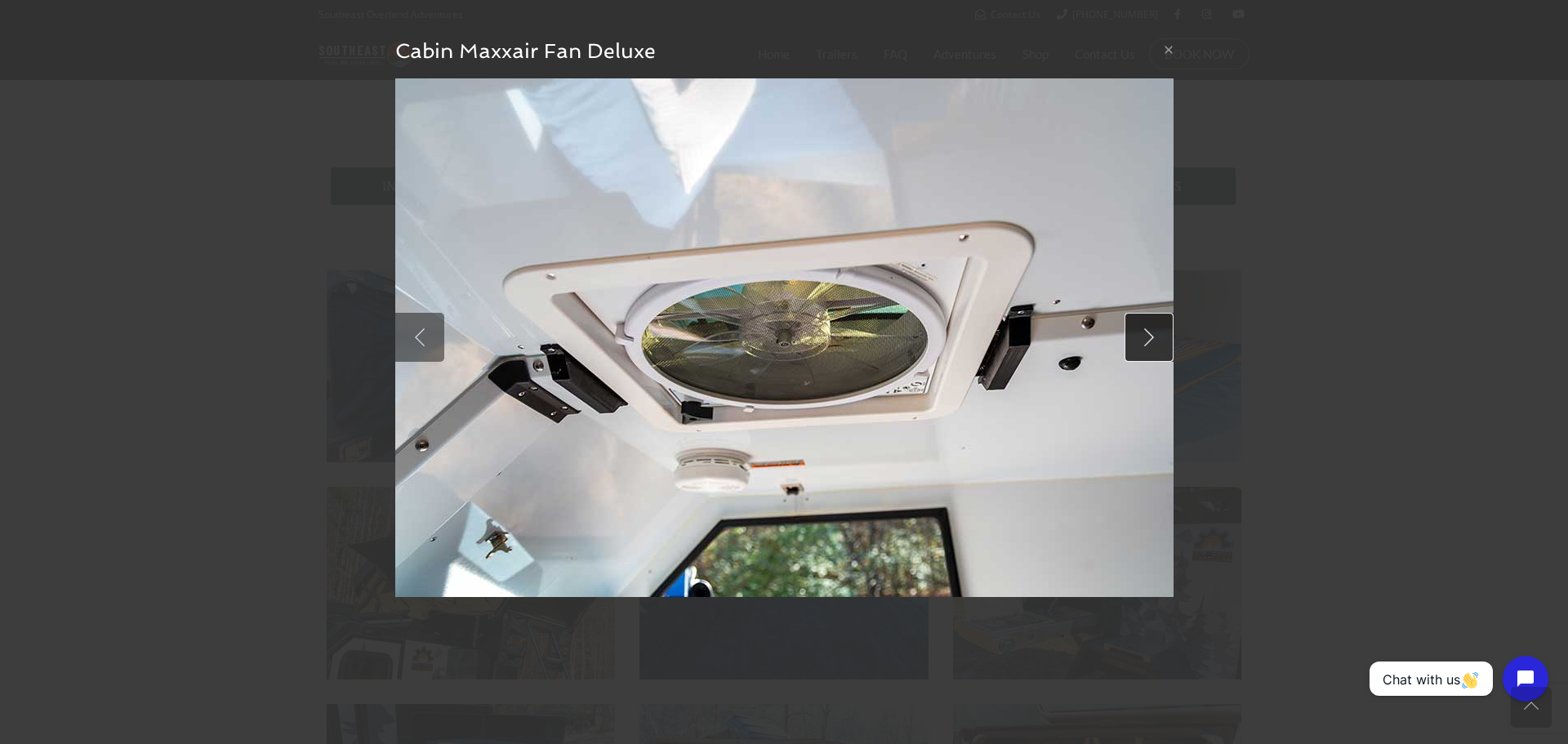
click at [1151, 342] on link at bounding box center [1149, 337] width 49 height 49
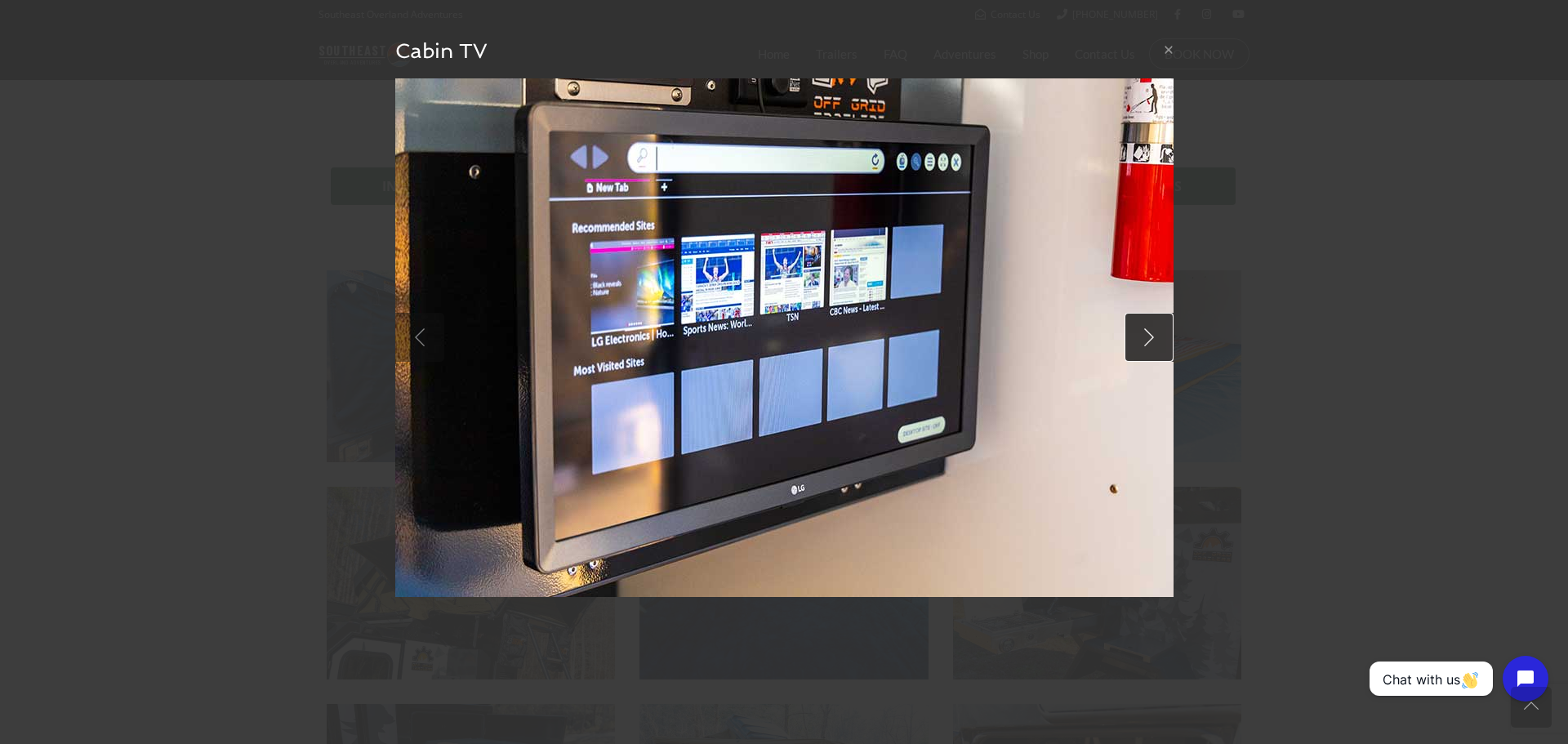
click at [1151, 342] on link at bounding box center [1149, 337] width 49 height 49
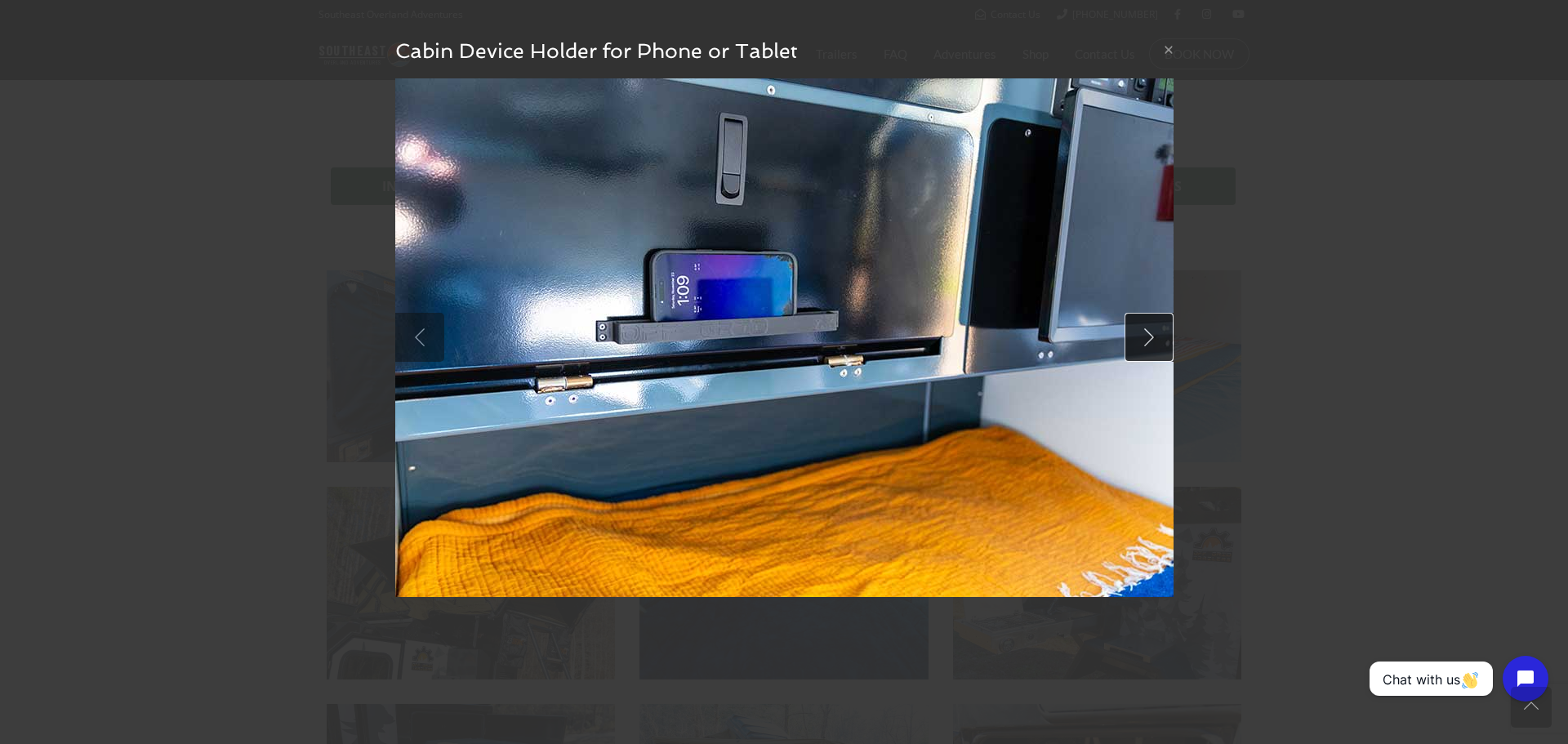
click at [1151, 342] on link at bounding box center [1149, 337] width 49 height 49
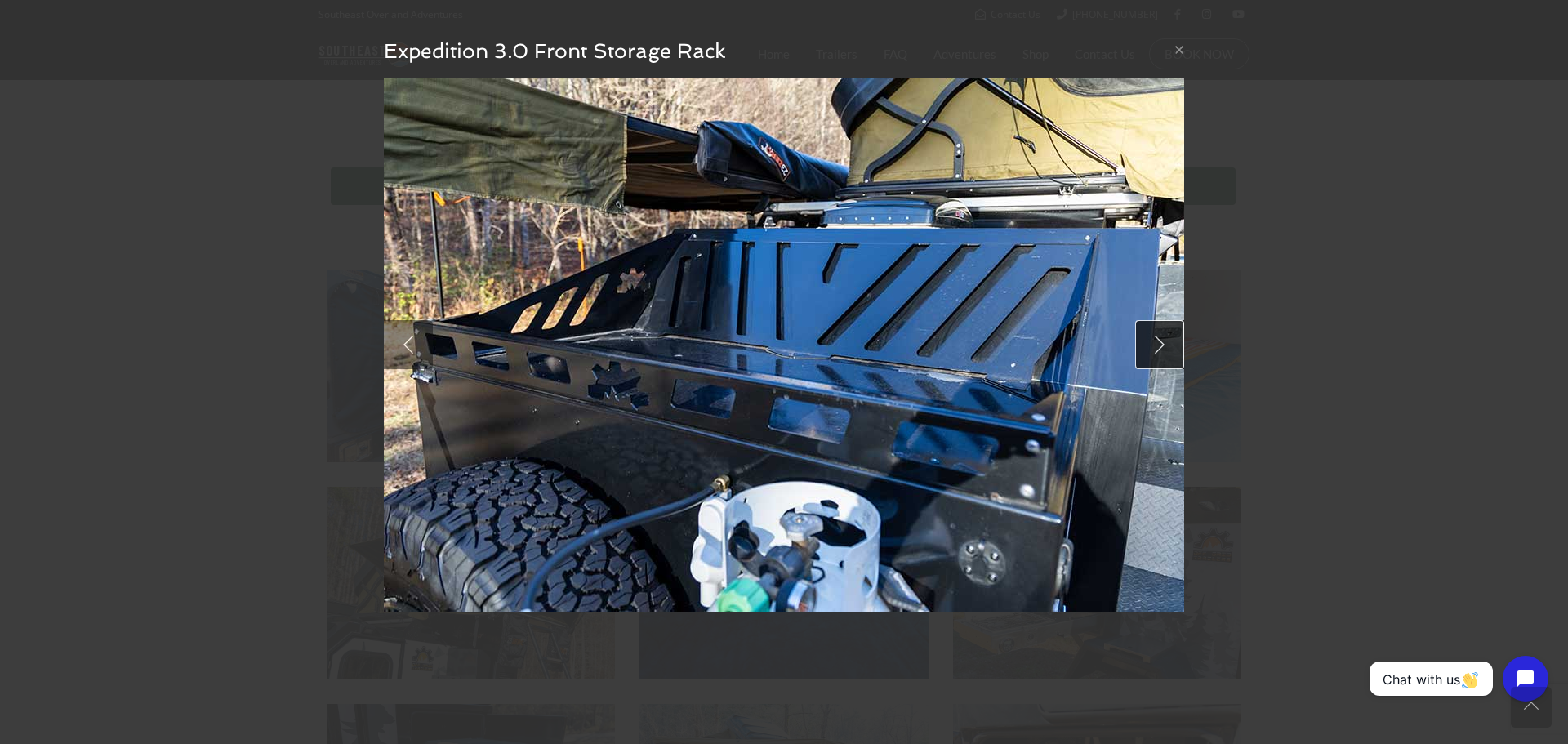
click at [1151, 342] on link at bounding box center [1160, 344] width 49 height 49
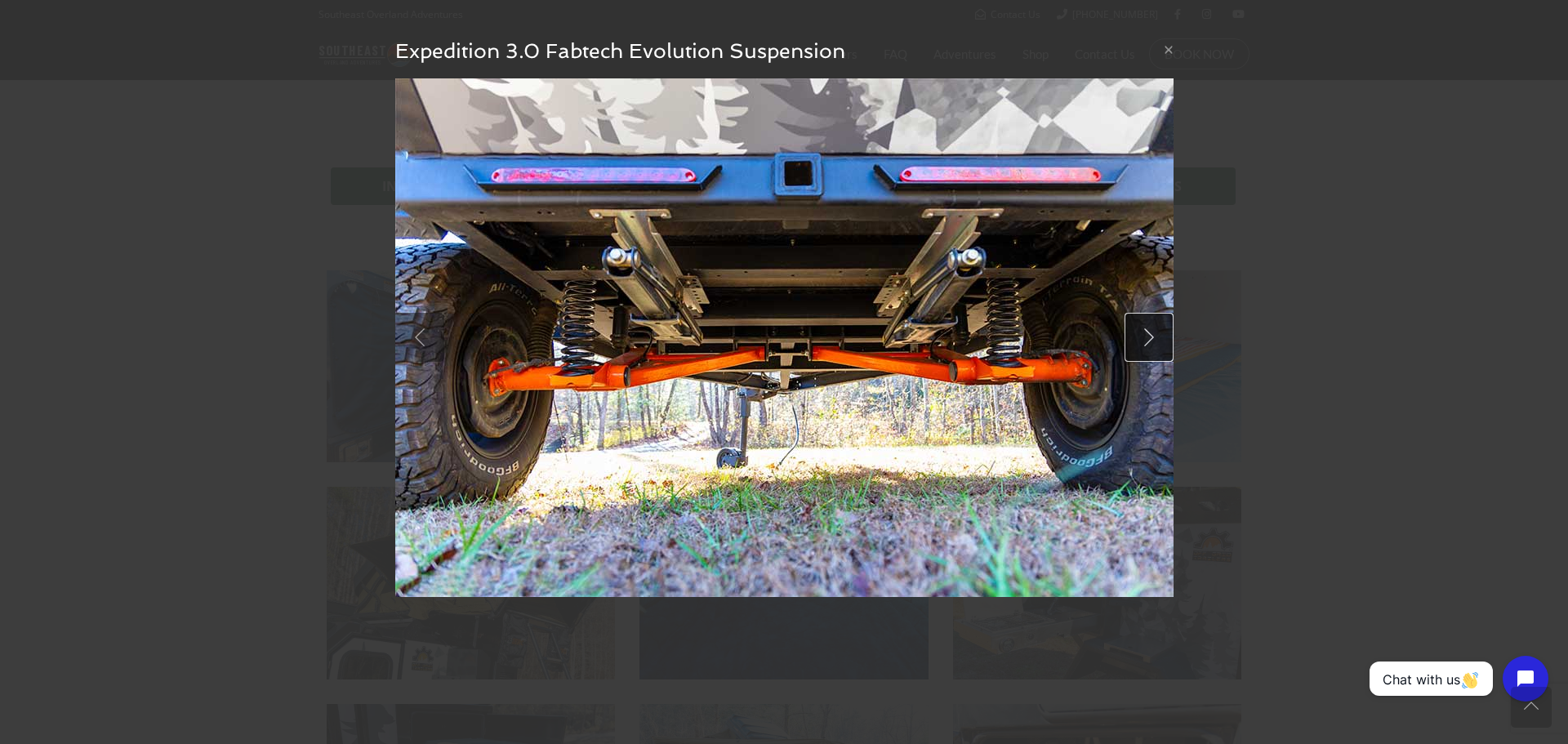
click at [1151, 342] on link at bounding box center [1149, 337] width 49 height 49
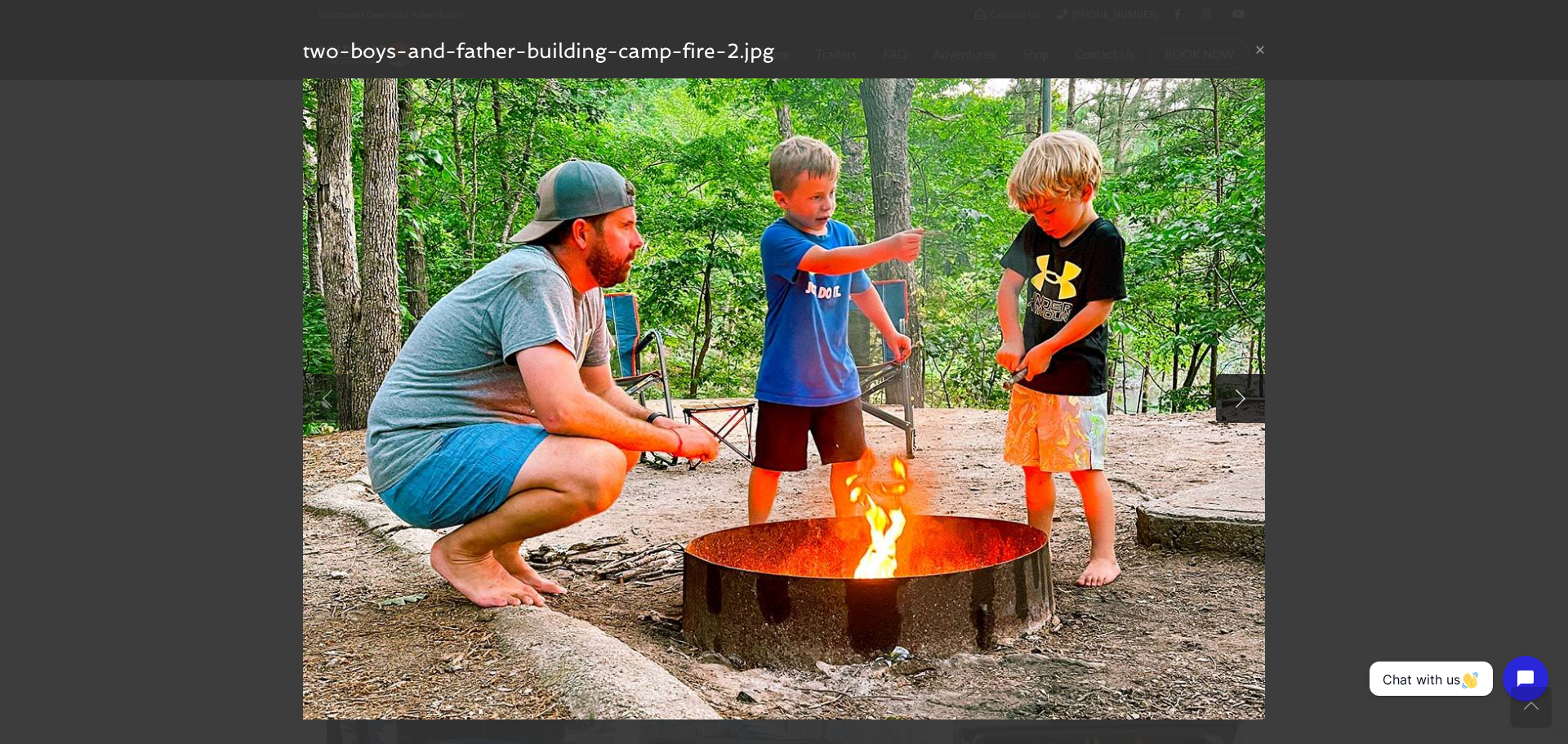
click at [1151, 342] on img at bounding box center [784, 398] width 962 height 641
click at [1244, 402] on link at bounding box center [1241, 398] width 49 height 49
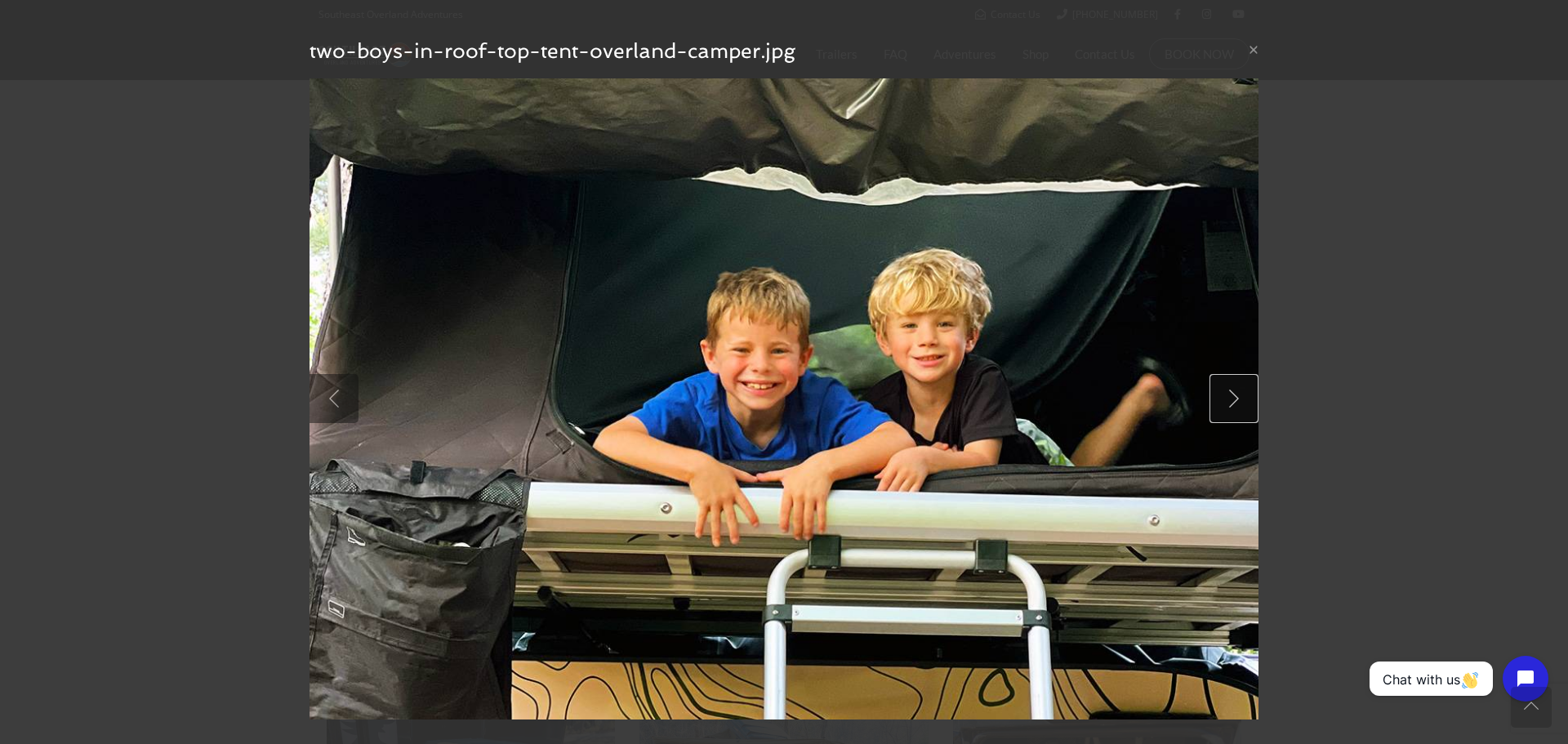
click at [1238, 400] on link at bounding box center [1234, 398] width 49 height 49
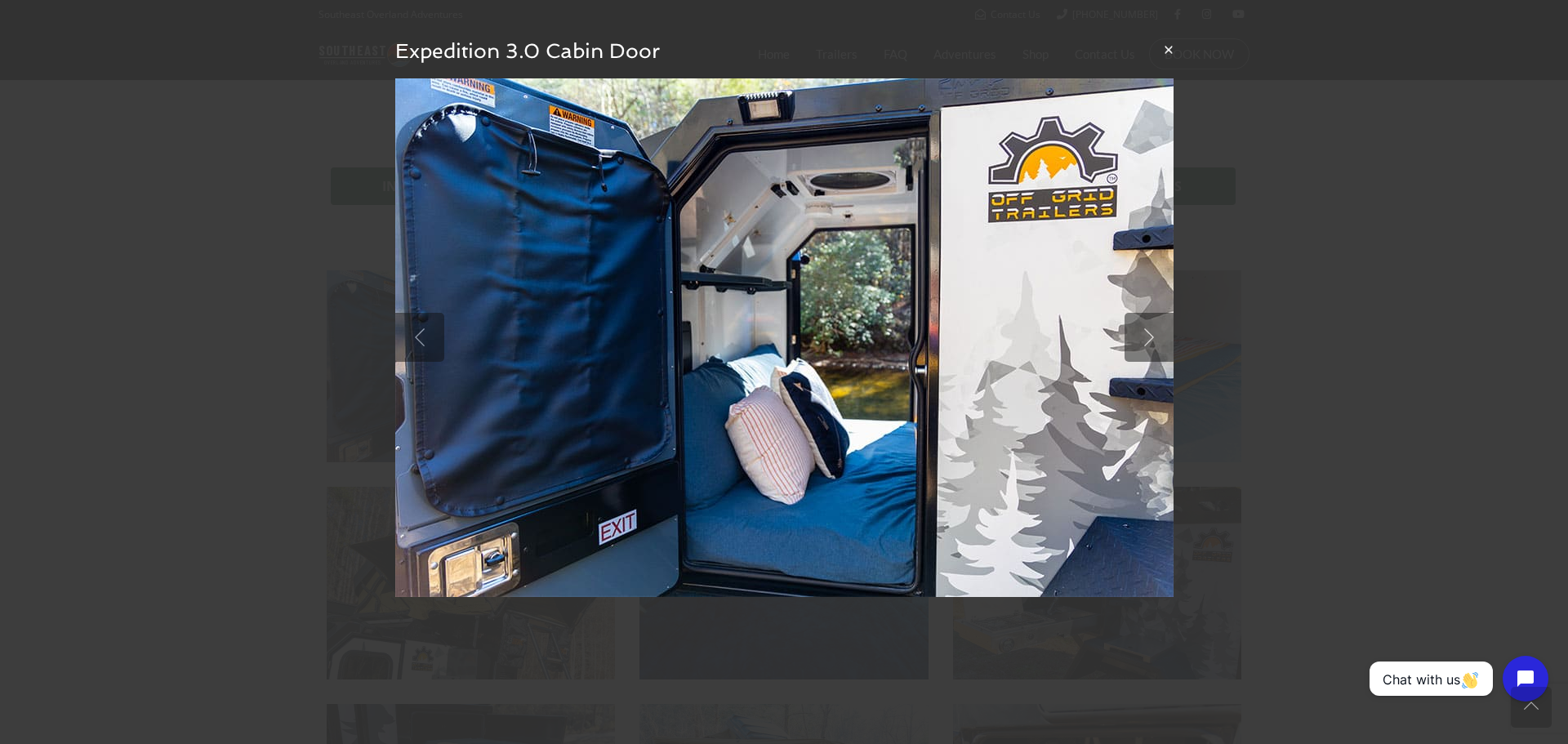
click at [1166, 55] on button "×" at bounding box center [1168, 50] width 10 height 17
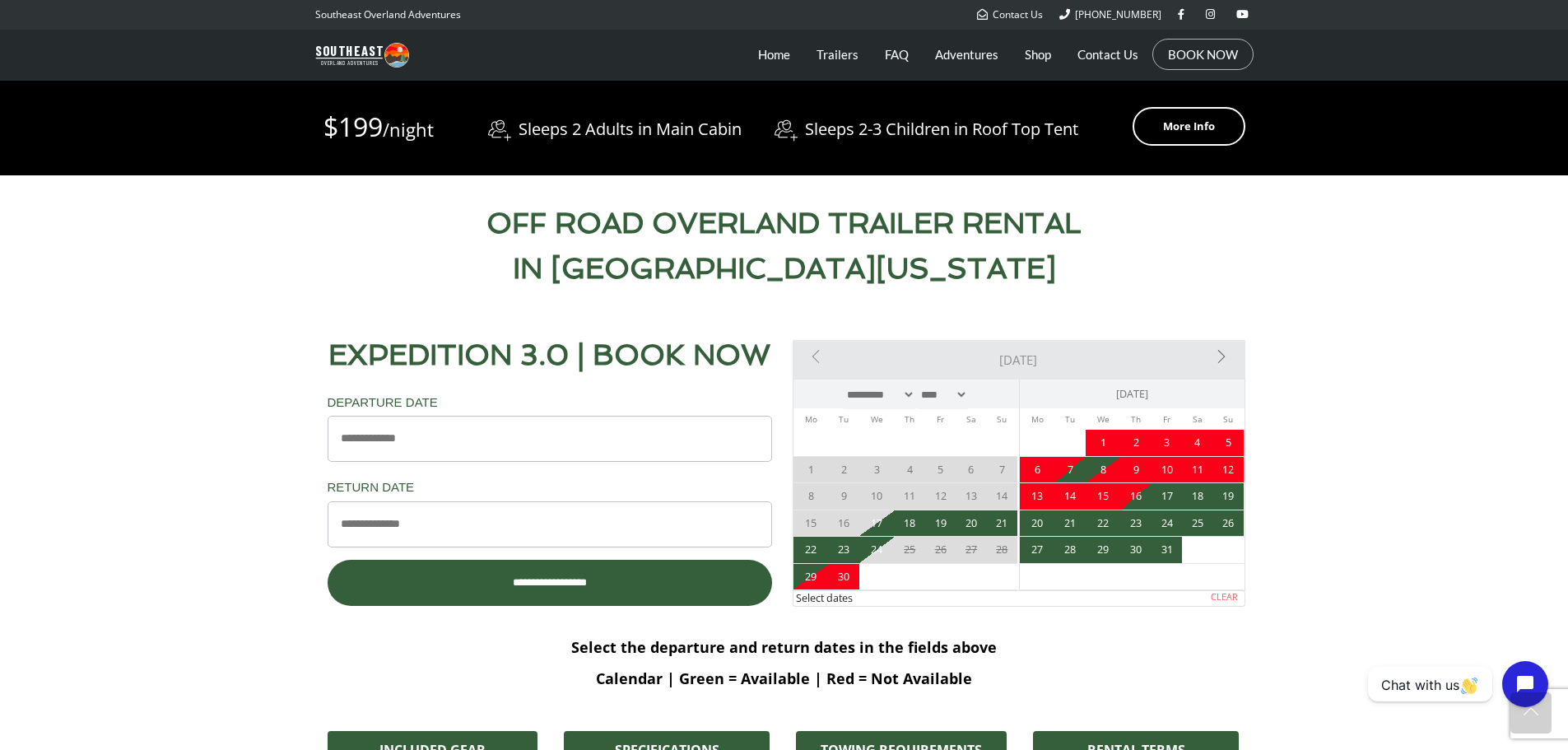
scroll to position [658, 0]
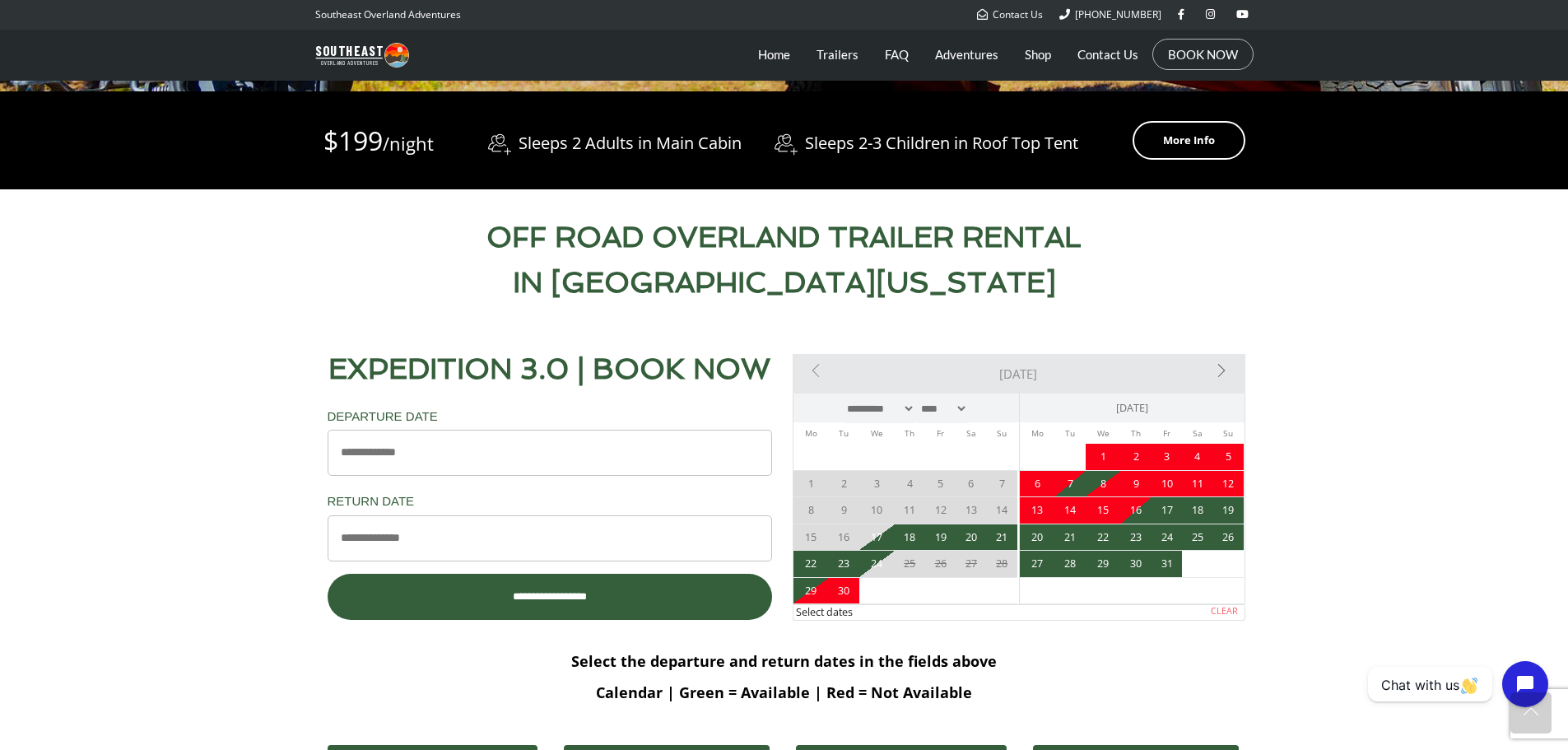
click at [627, 447] on input "Departure Date *" at bounding box center [550, 452] width 444 height 46
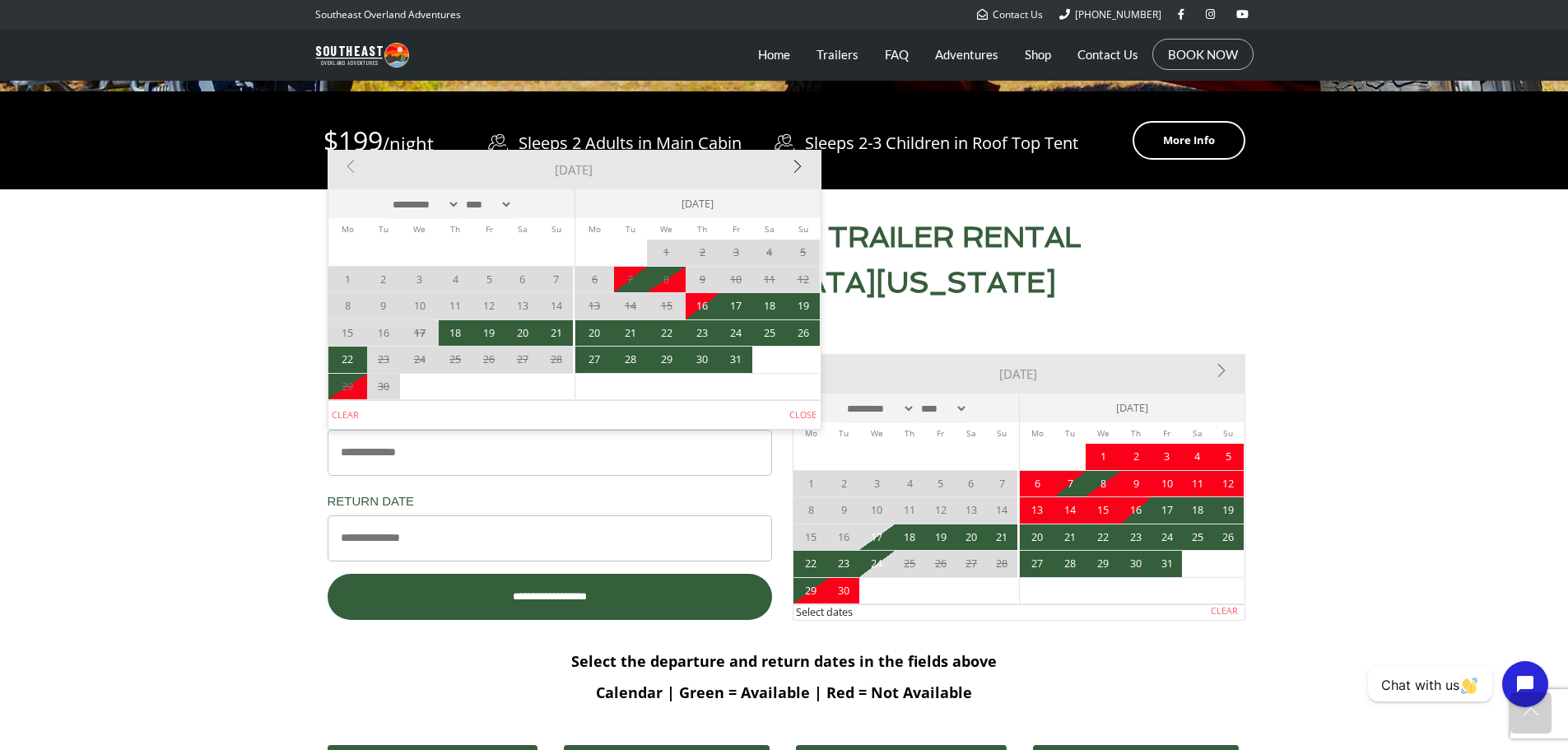
click at [799, 171] on link "Next>" at bounding box center [743, 166] width 148 height 33
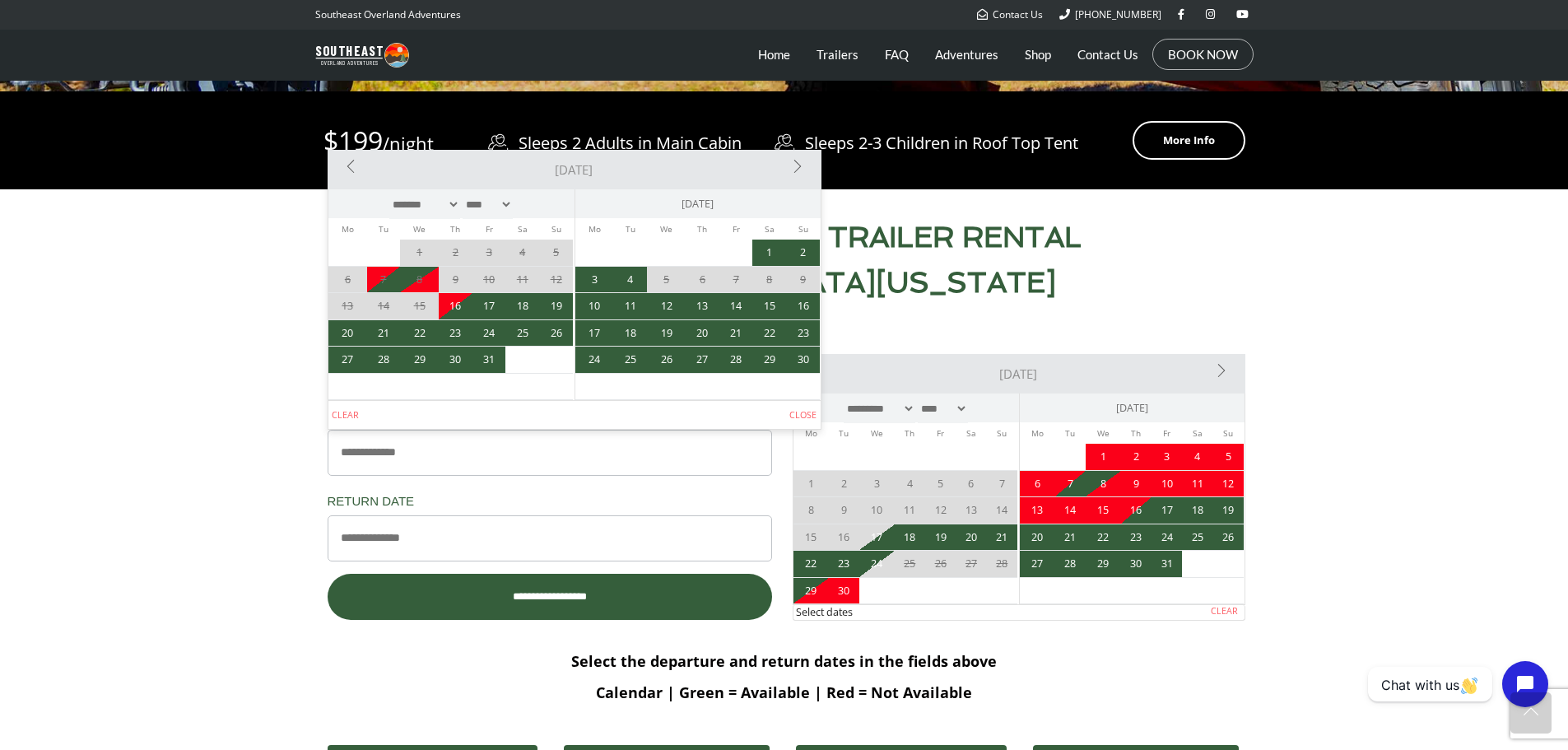
click at [799, 171] on link "Next>" at bounding box center [743, 166] width 148 height 33
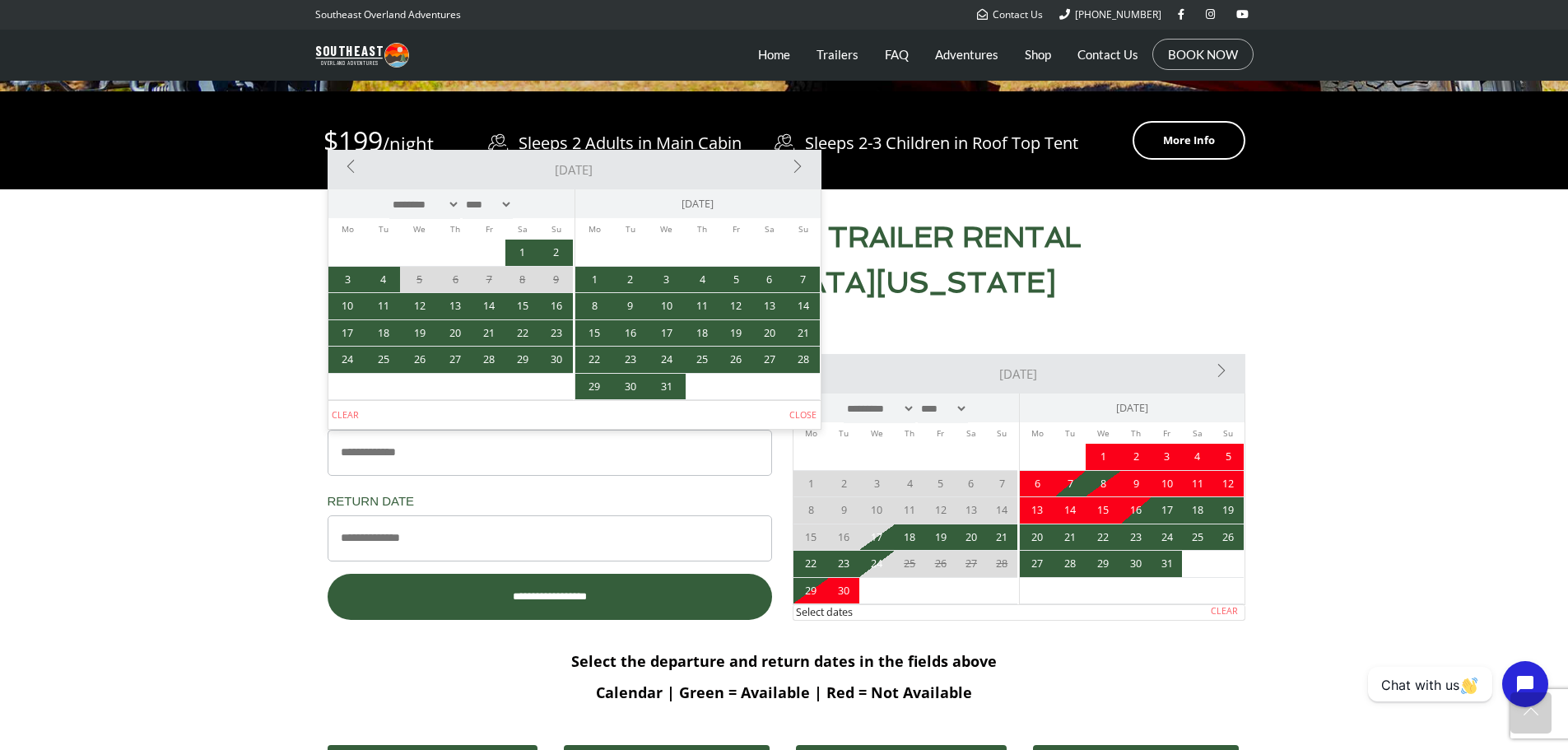
click at [799, 171] on link "Next>" at bounding box center [743, 166] width 148 height 33
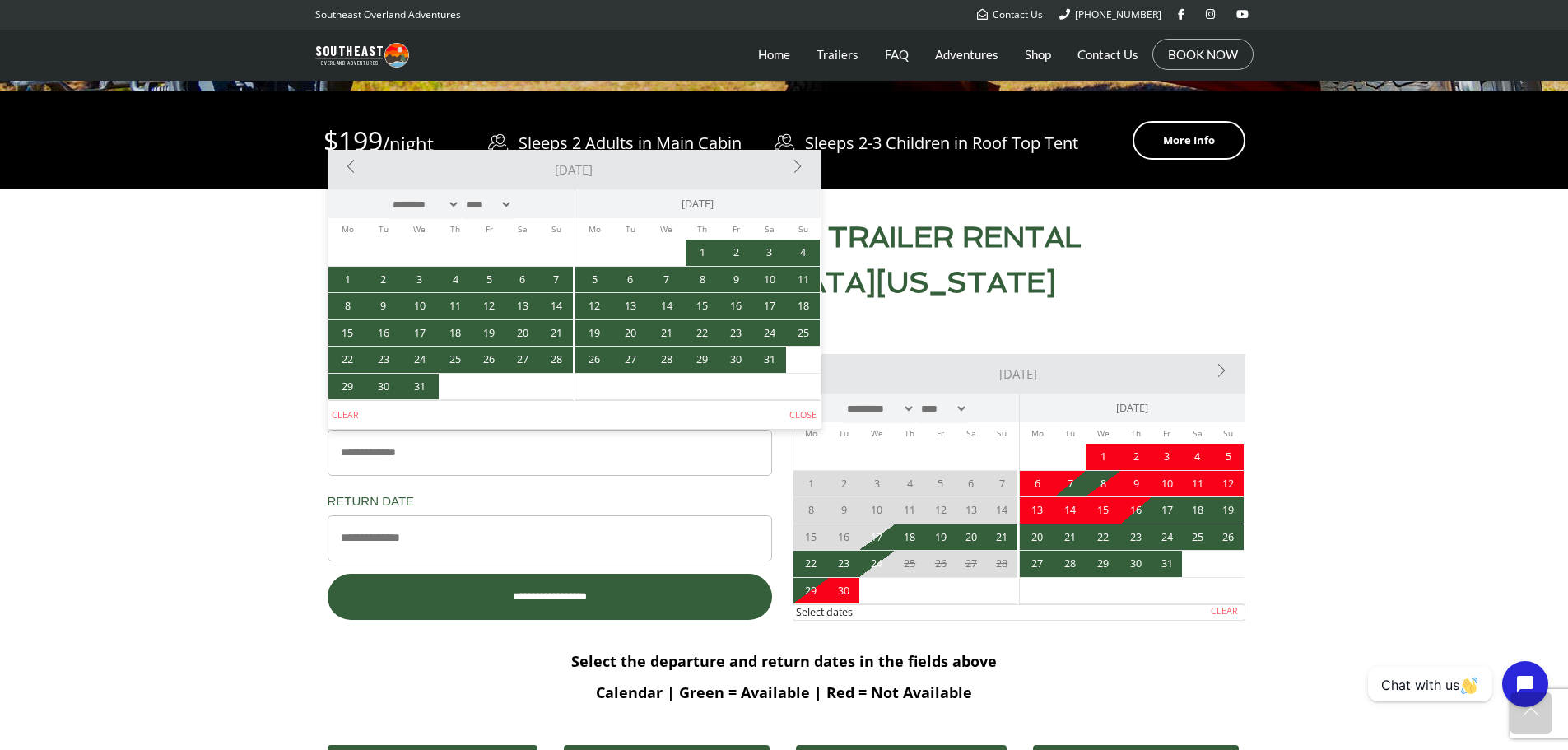
click at [799, 171] on link "Next>" at bounding box center [743, 166] width 148 height 33
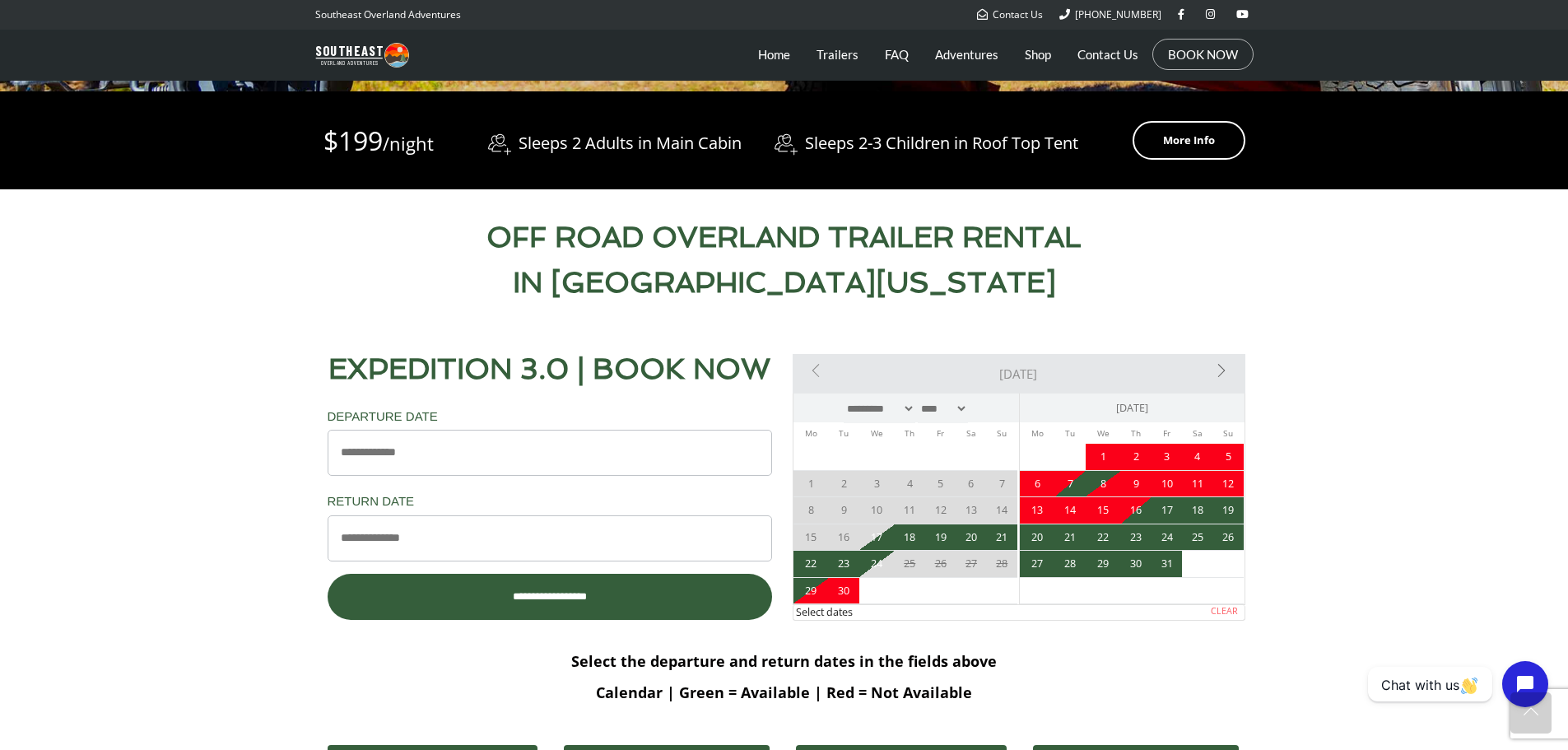
click at [799, 171] on div "$199 /night More Info Sleeps 2 Adults in [GEOGRAPHIC_DATA] Sleeps 2-3 Children …" at bounding box center [784, 140] width 922 height 81
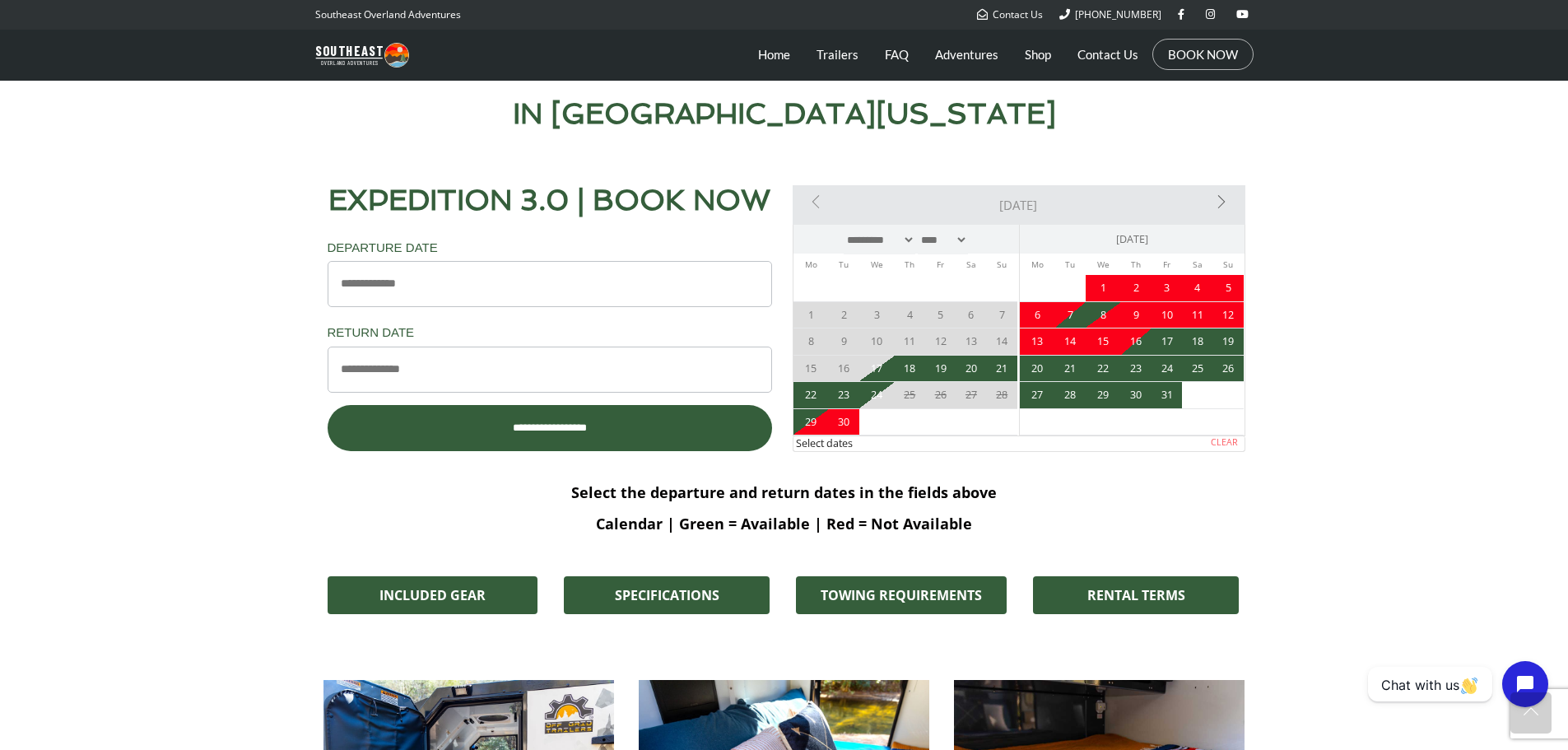
scroll to position [823, 0]
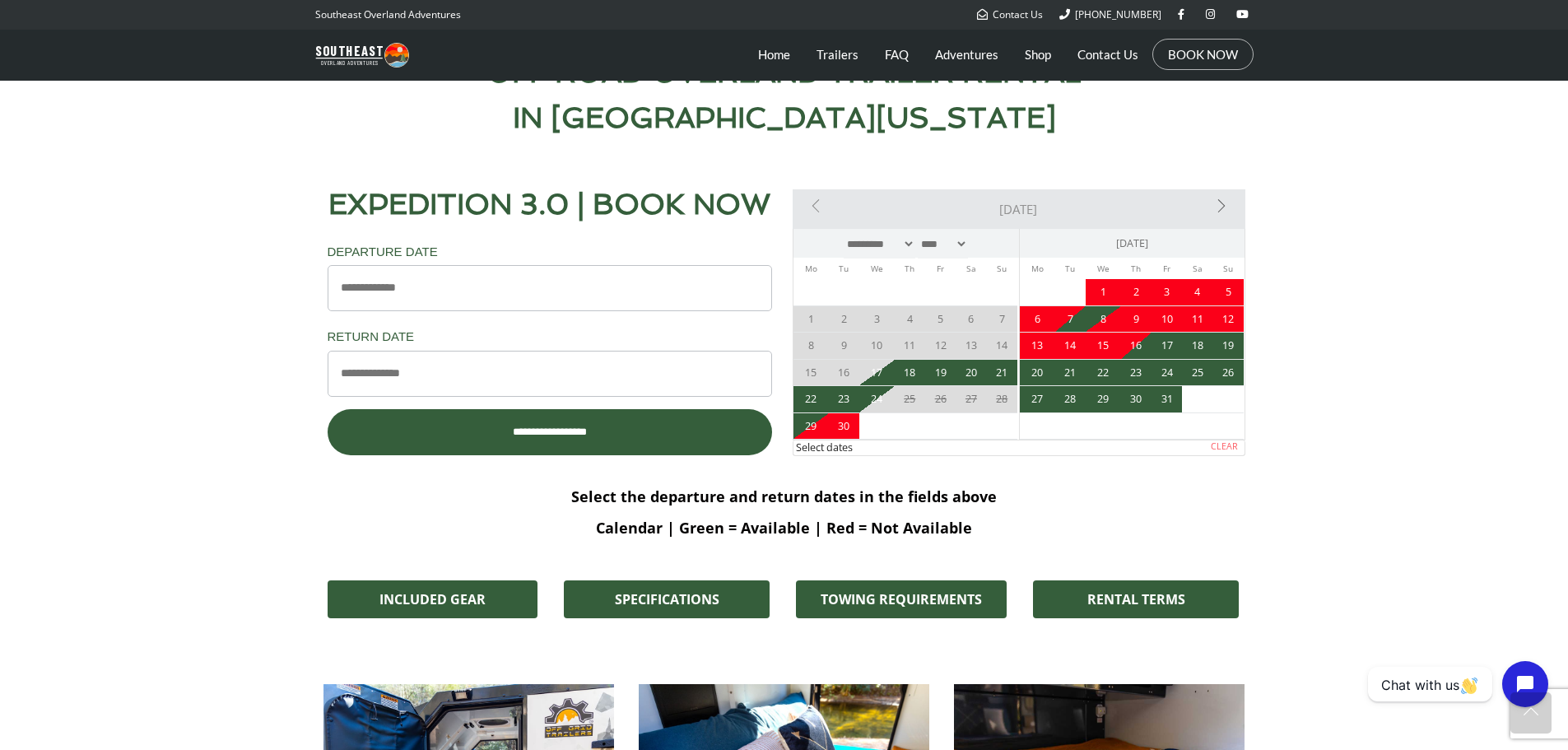
click at [564, 291] on input "Departure Date *" at bounding box center [550, 287] width 444 height 46
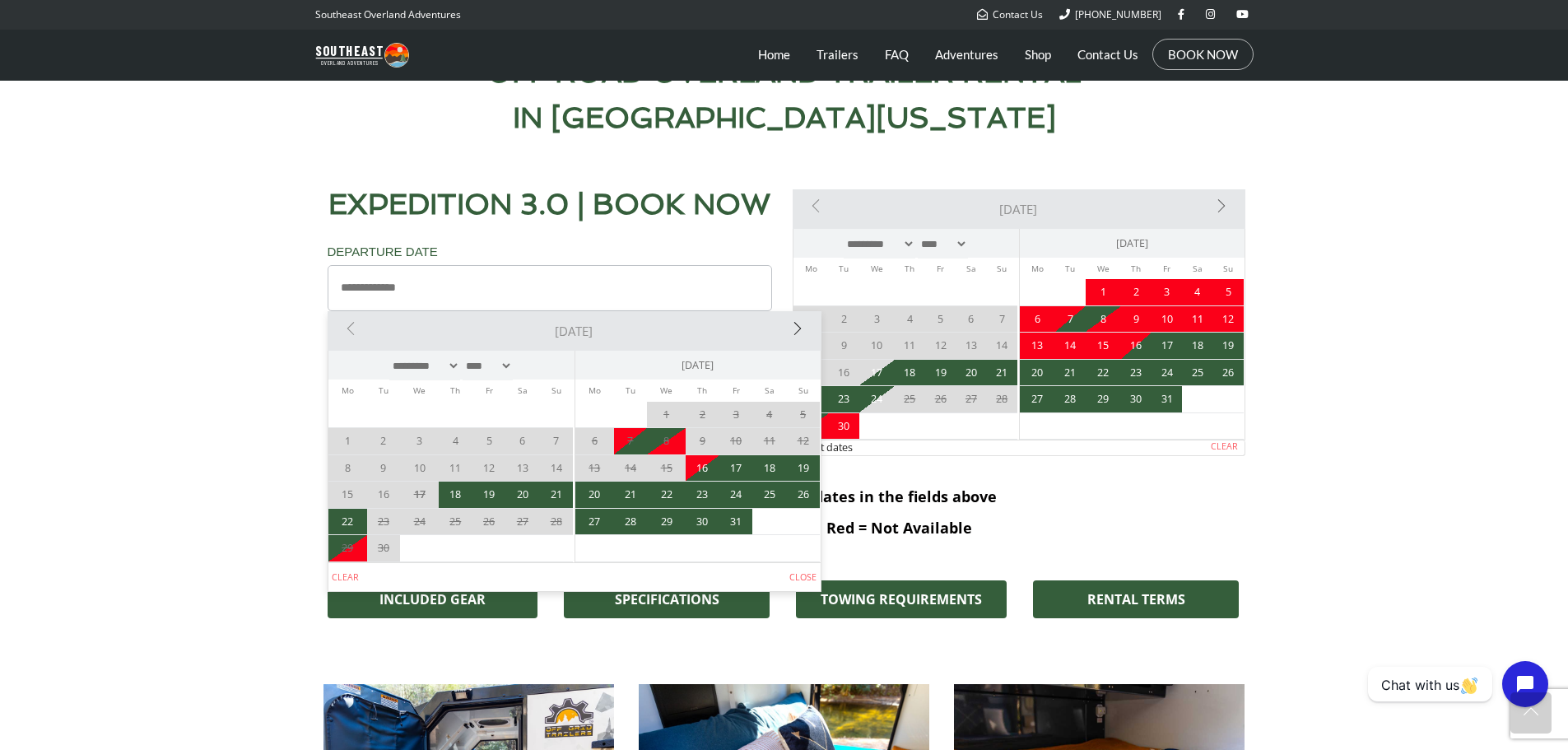
click at [800, 332] on link "Next>" at bounding box center [743, 328] width 148 height 33
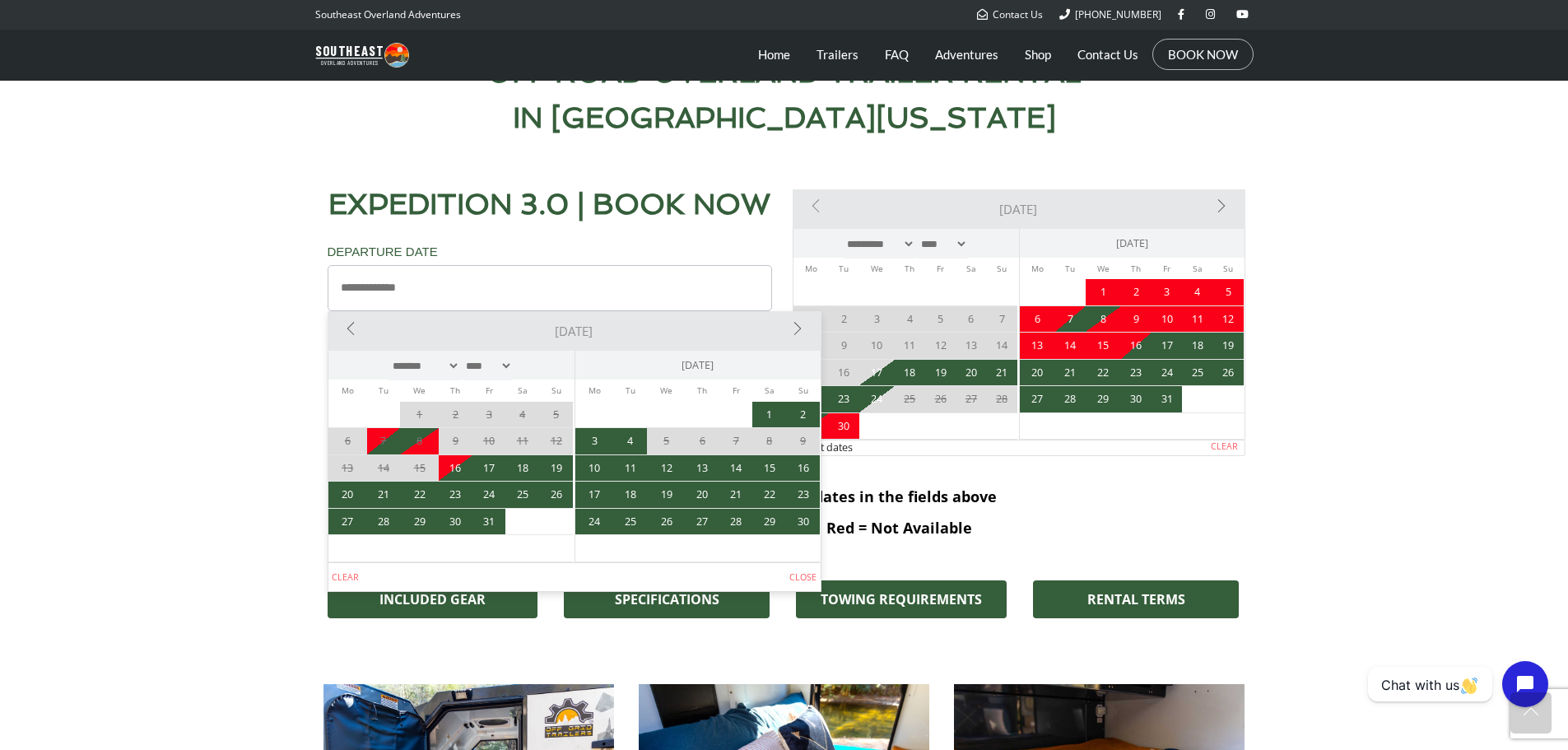
click at [800, 332] on link "Next>" at bounding box center [743, 328] width 148 height 33
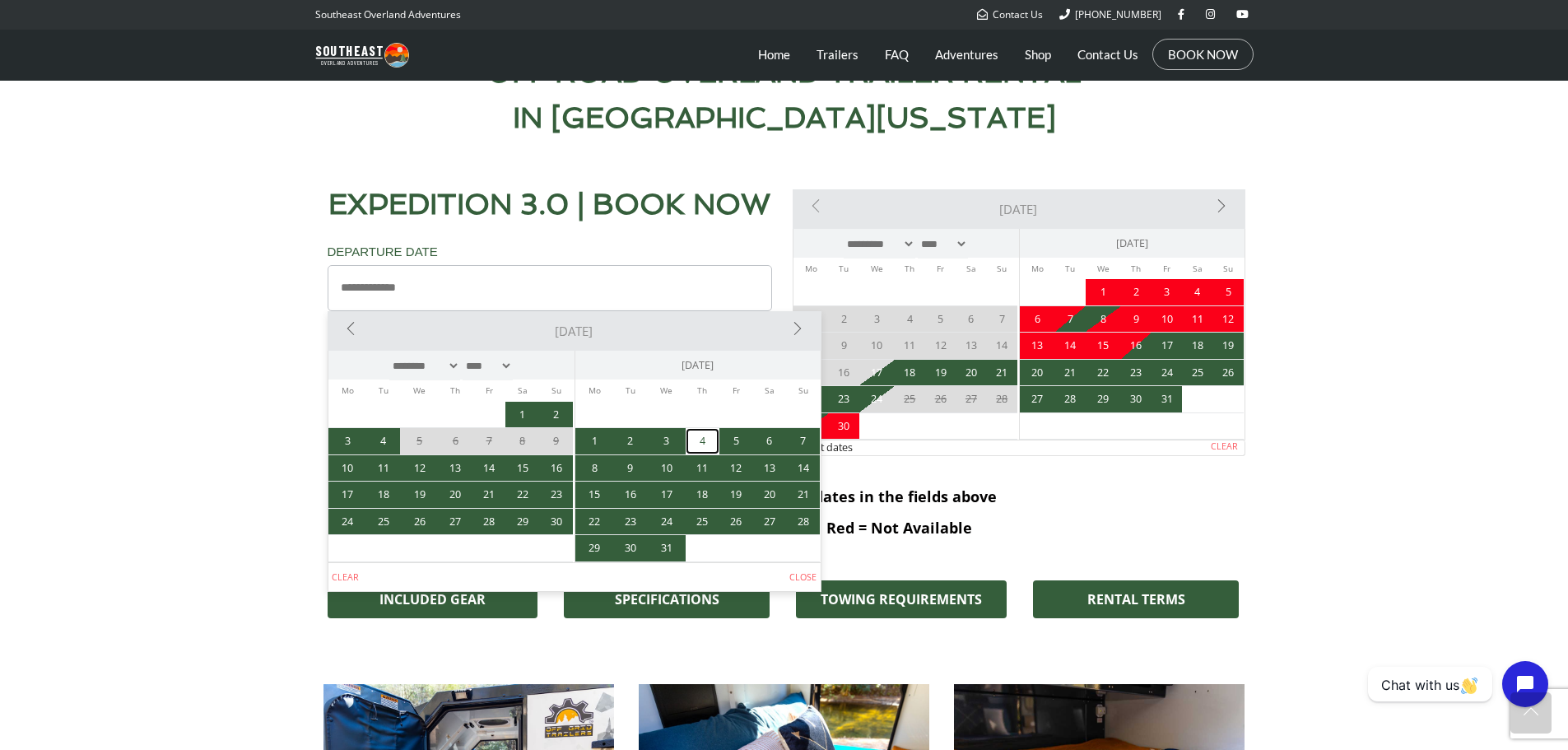
click at [702, 445] on link "4" at bounding box center [702, 441] width 34 height 26
type input "**********"
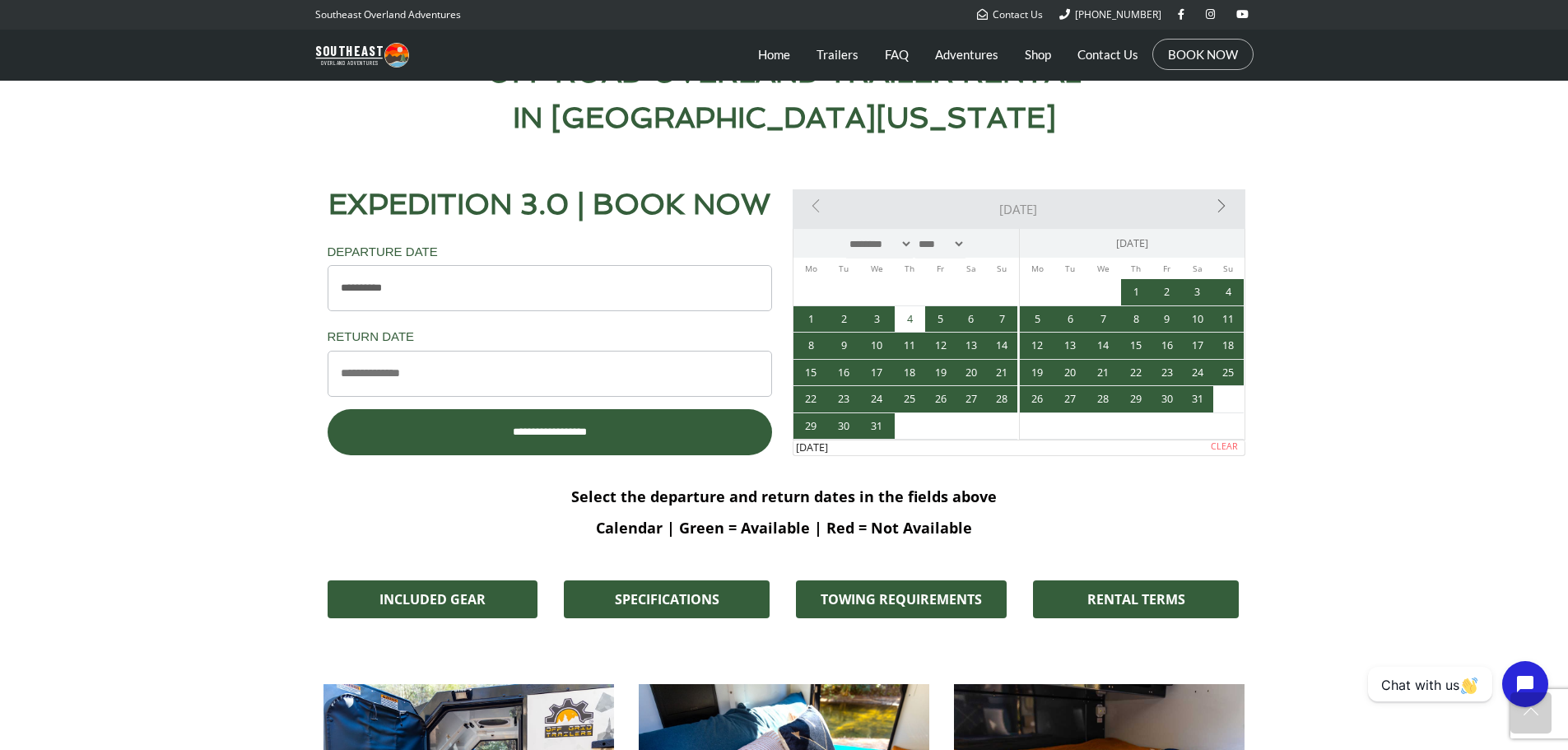
click at [664, 384] on input "Return Date *" at bounding box center [550, 373] width 444 height 46
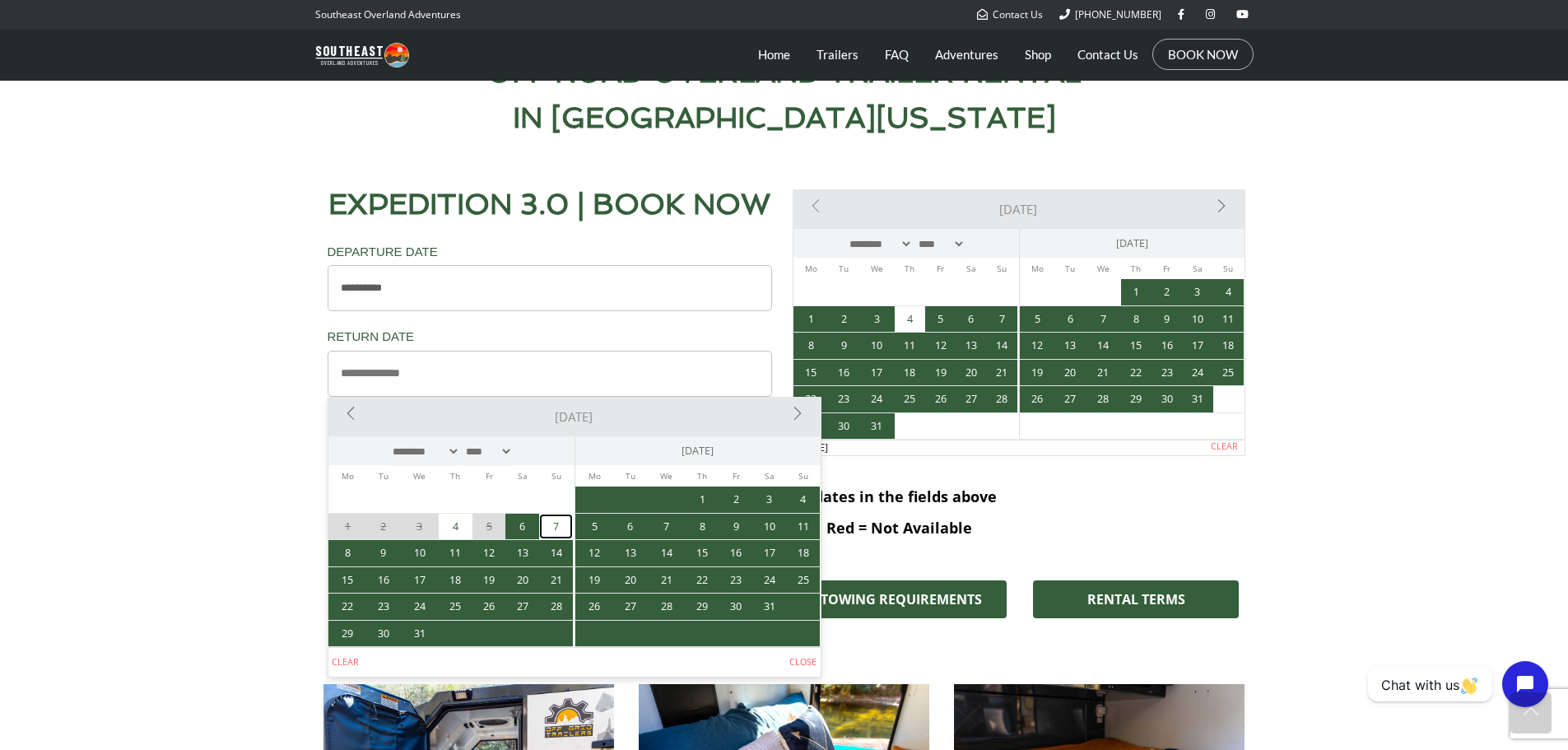
click at [558, 527] on link "7" at bounding box center [556, 527] width 34 height 26
type input "**********"
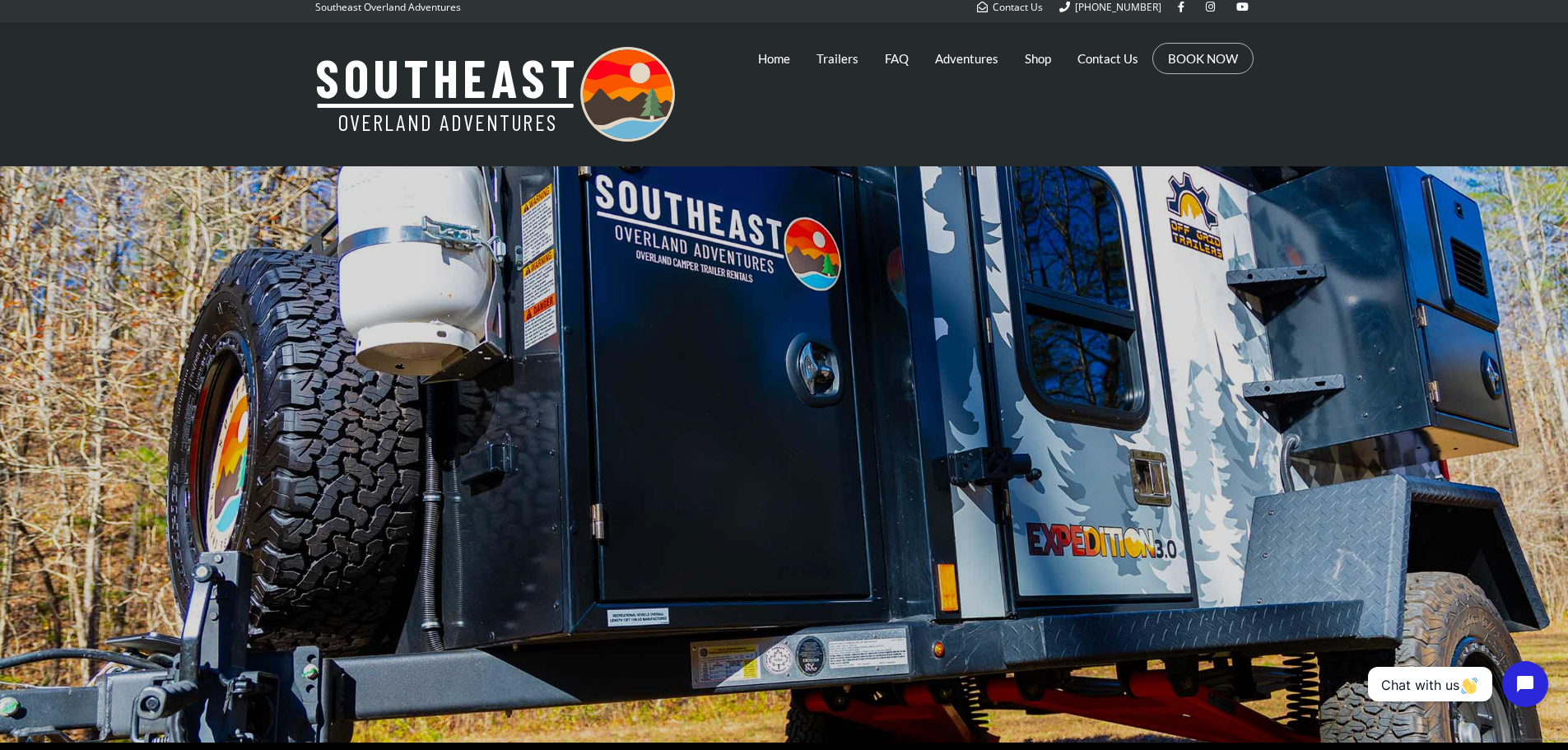
scroll to position [0, 0]
